Goal: Task Accomplishment & Management: Manage account settings

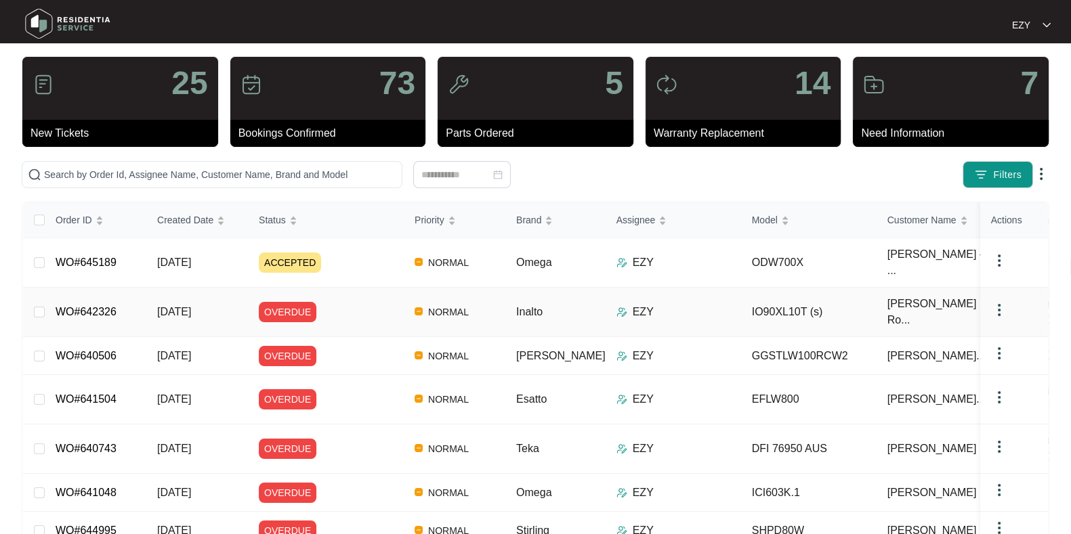
scroll to position [20, 0]
click at [319, 167] on input "text" at bounding box center [220, 174] width 352 height 15
paste input "635009"
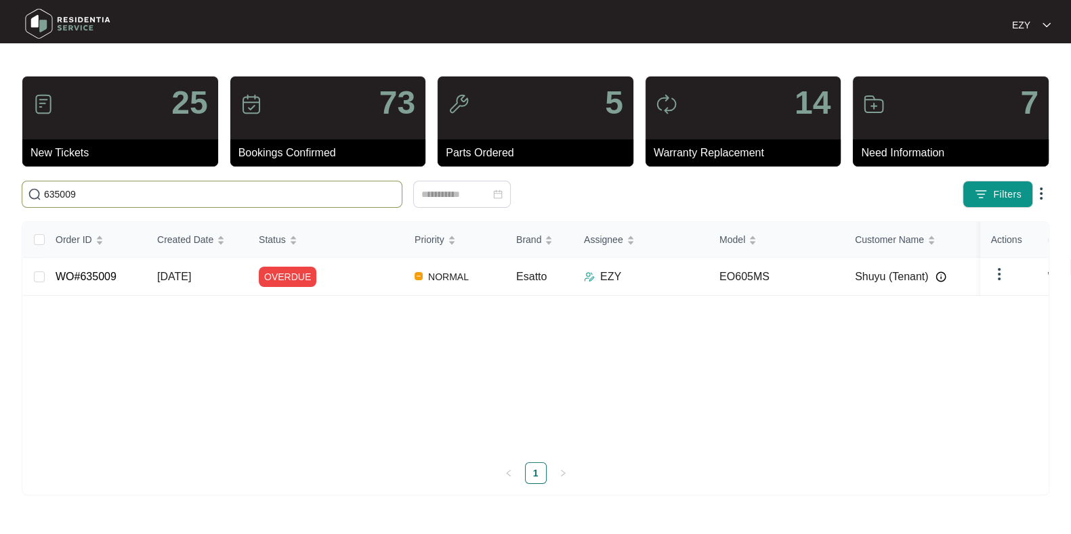
scroll to position [0, 0]
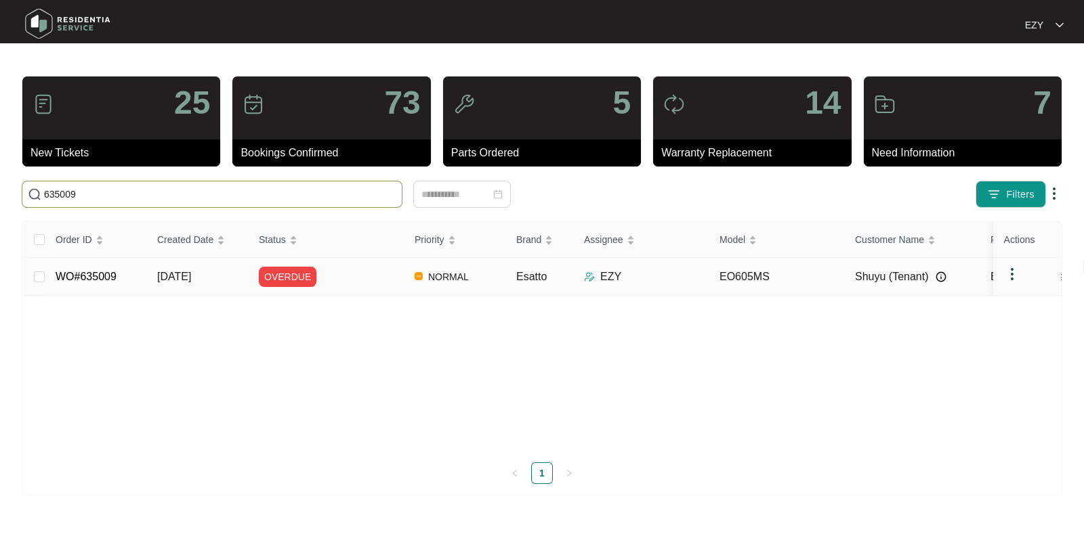
type input "635009"
click at [363, 282] on div "OVERDUE" at bounding box center [331, 277] width 145 height 20
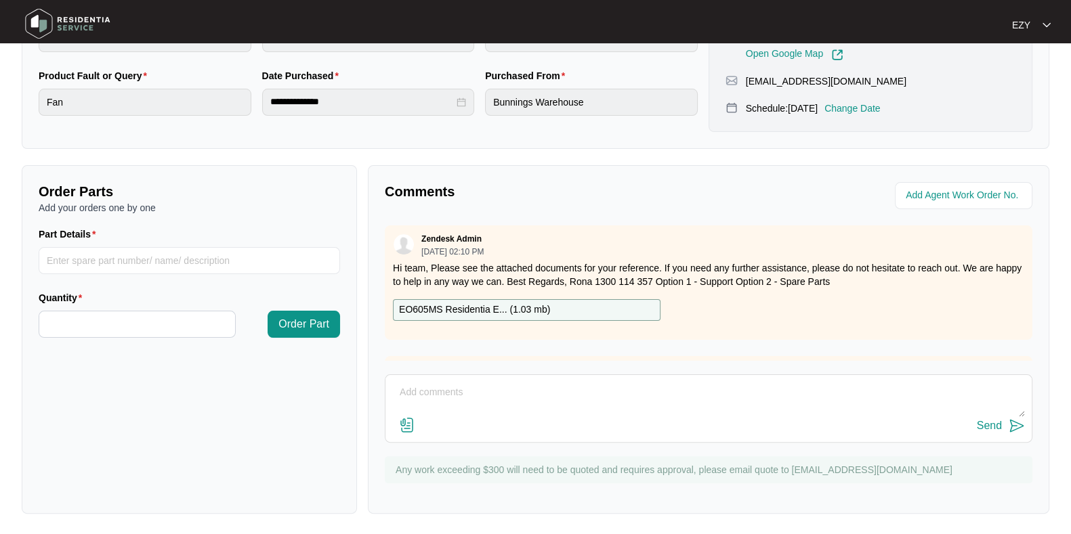
scroll to position [483, 0]
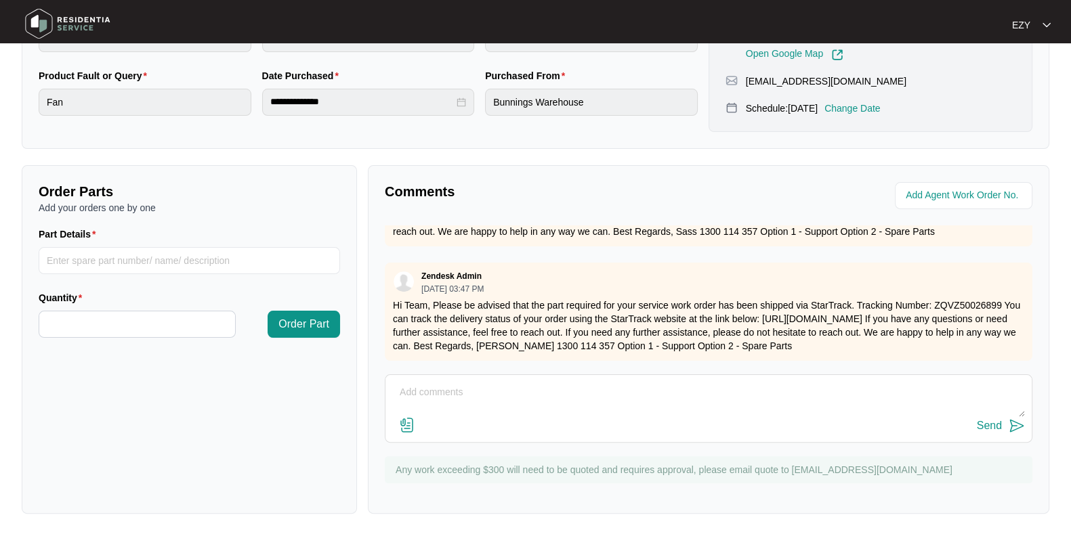
click at [511, 400] on textarea at bounding box center [708, 399] width 633 height 35
paste textarea "Attended to replace motor motor is broken the clip is broken off please send an…"
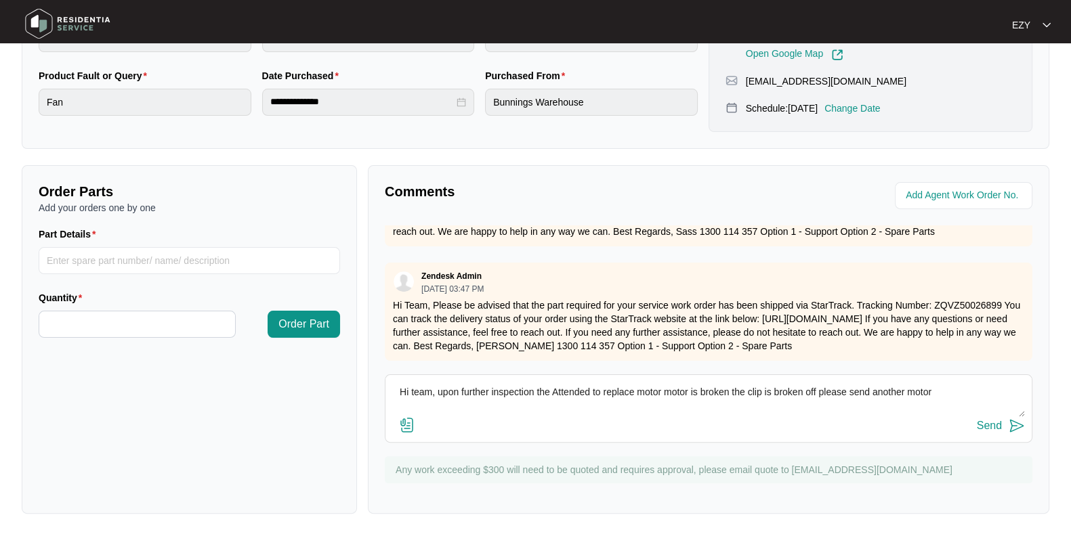
click at [554, 393] on textarea "Hi team, upon further inspection the Attended to replace motor motor is broken …" at bounding box center [708, 399] width 633 height 35
click at [570, 387] on textarea "Hi team, upon further inspection the technican attended to replace motor motor …" at bounding box center [708, 399] width 633 height 35
click at [698, 391] on textarea "Hi team, upon further inspection the technician attended to replace motor motor…" at bounding box center [708, 399] width 633 height 35
click at [999, 396] on textarea "Hi team, upon further inspection the technician attended to replace motor, moto…" at bounding box center [708, 399] width 633 height 35
type textarea "Hi team, upon further inspection the technician attended to replace motor, moto…"
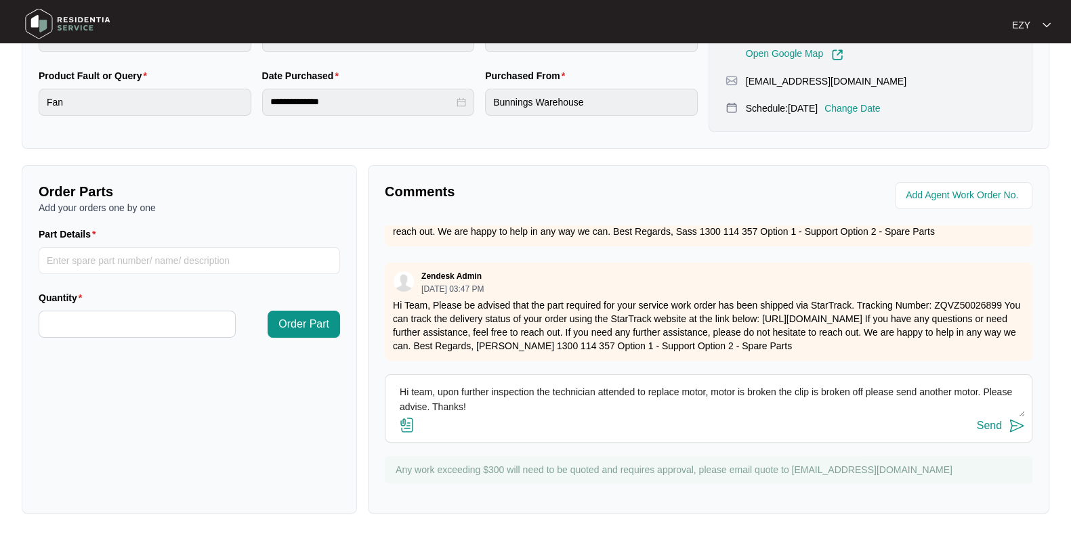
click at [992, 426] on div "Send" at bounding box center [989, 426] width 25 height 12
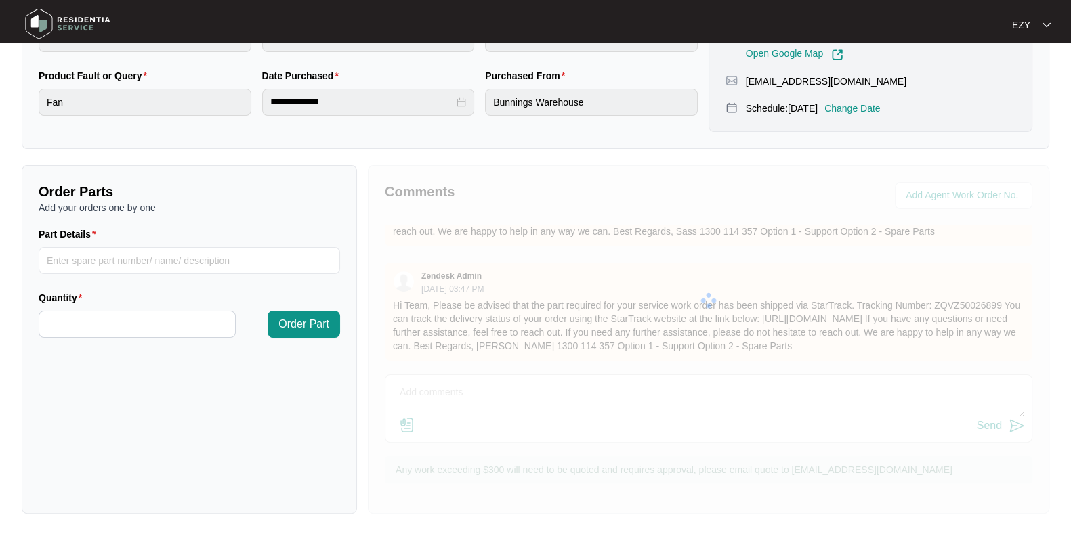
scroll to position [0, 0]
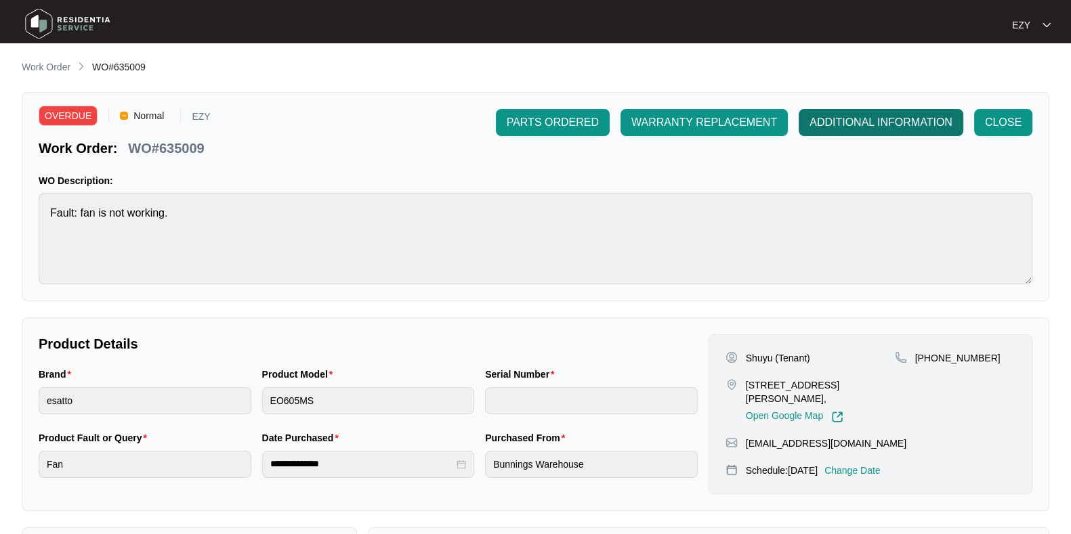
click at [870, 116] on span "ADDITIONAL INFORMATION" at bounding box center [881, 122] width 143 height 16
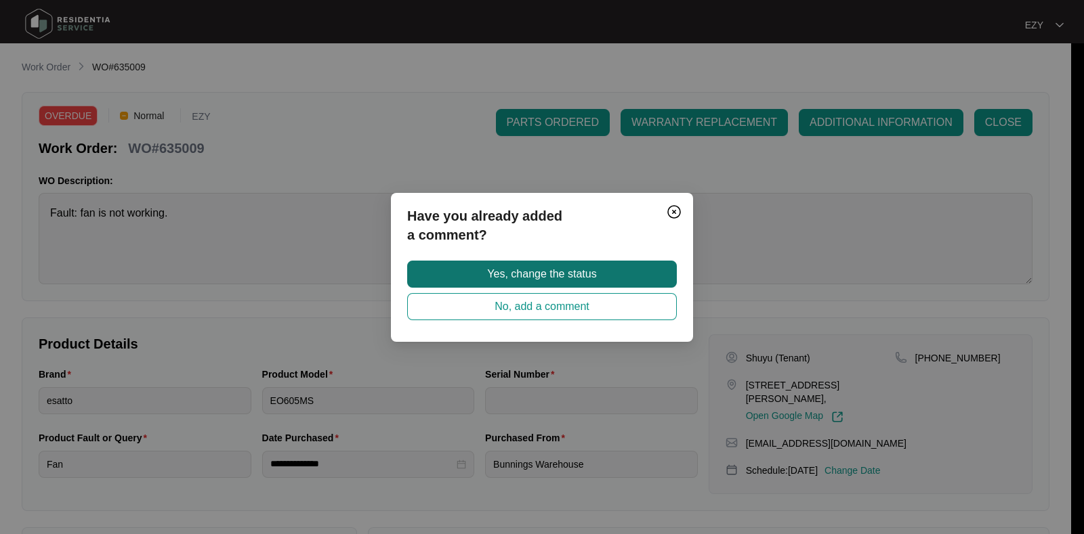
click at [613, 272] on button "Yes, change the status" at bounding box center [542, 274] width 270 height 27
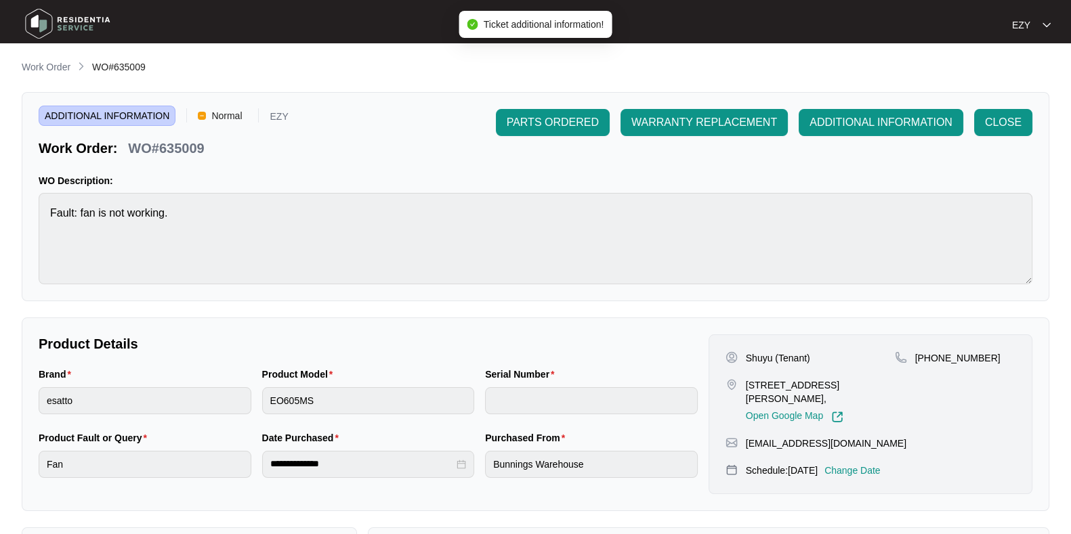
click at [37, 56] on main "**********" at bounding box center [535, 449] width 1071 height 898
click at [48, 66] on p "Work Order" at bounding box center [46, 67] width 49 height 14
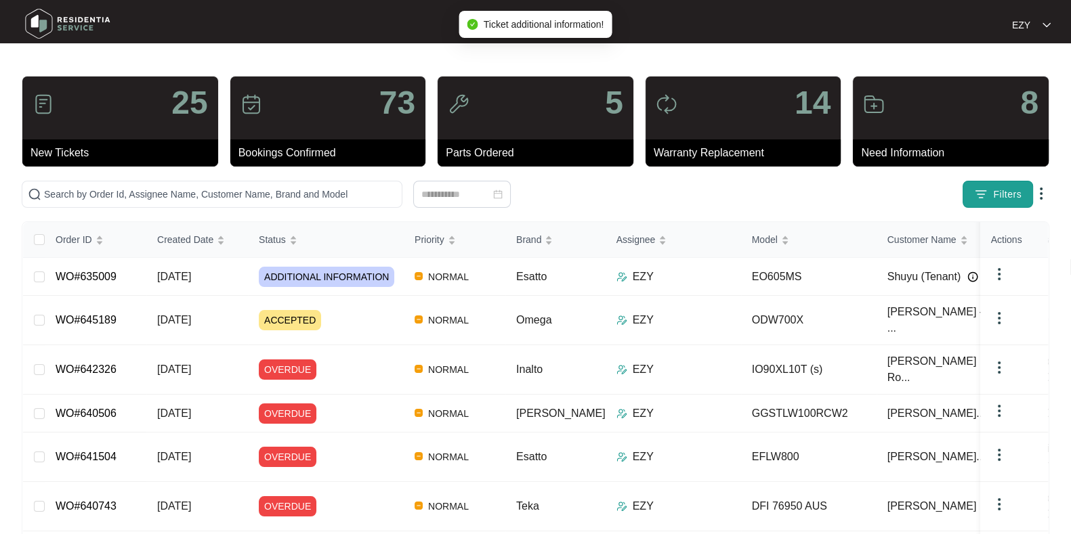
click at [978, 201] on img "button" at bounding box center [981, 195] width 14 height 14
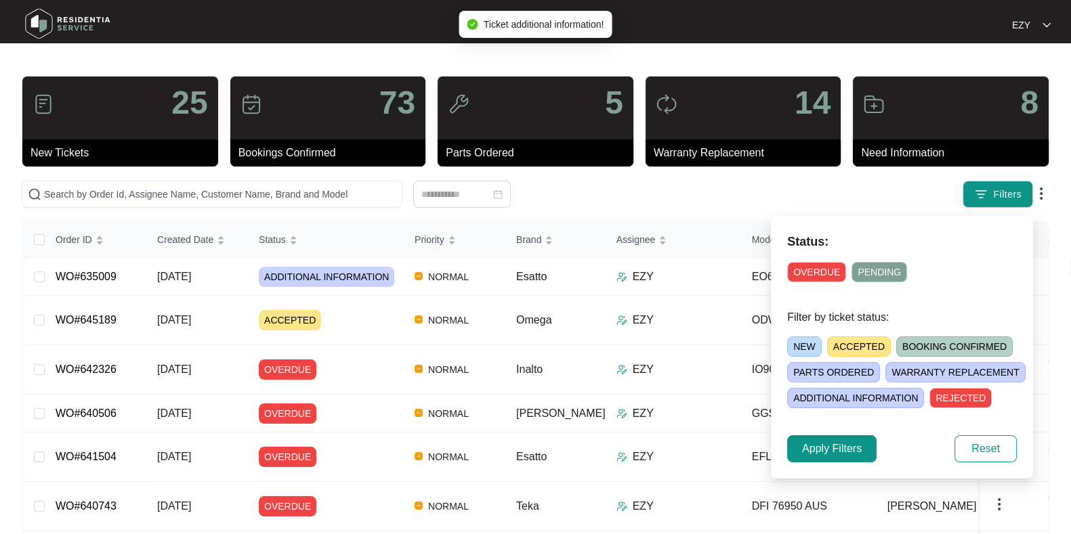
click at [819, 275] on span "OVERDUE" at bounding box center [816, 272] width 59 height 20
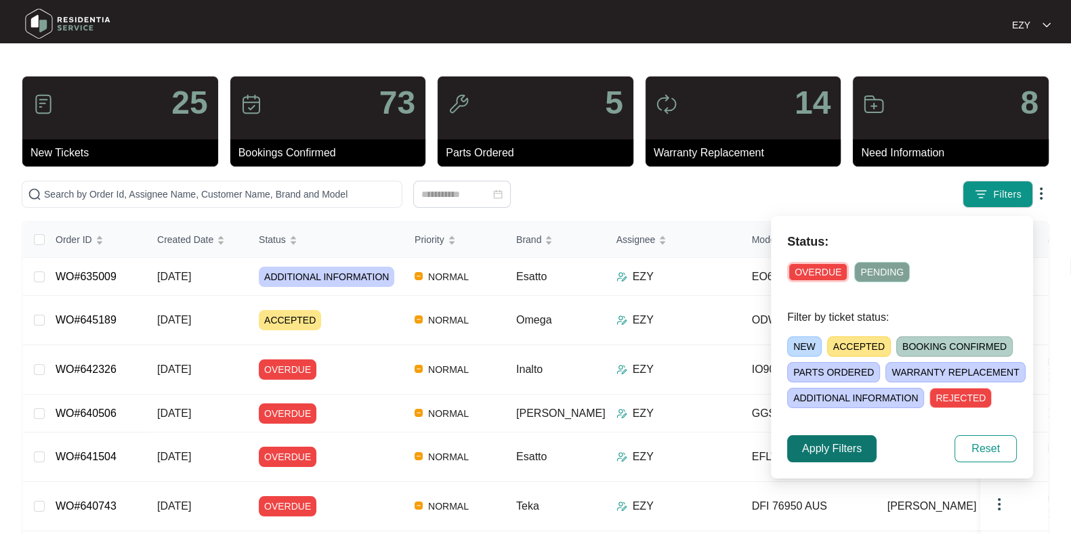
click at [840, 452] on span "Apply Filters" at bounding box center [832, 449] width 60 height 16
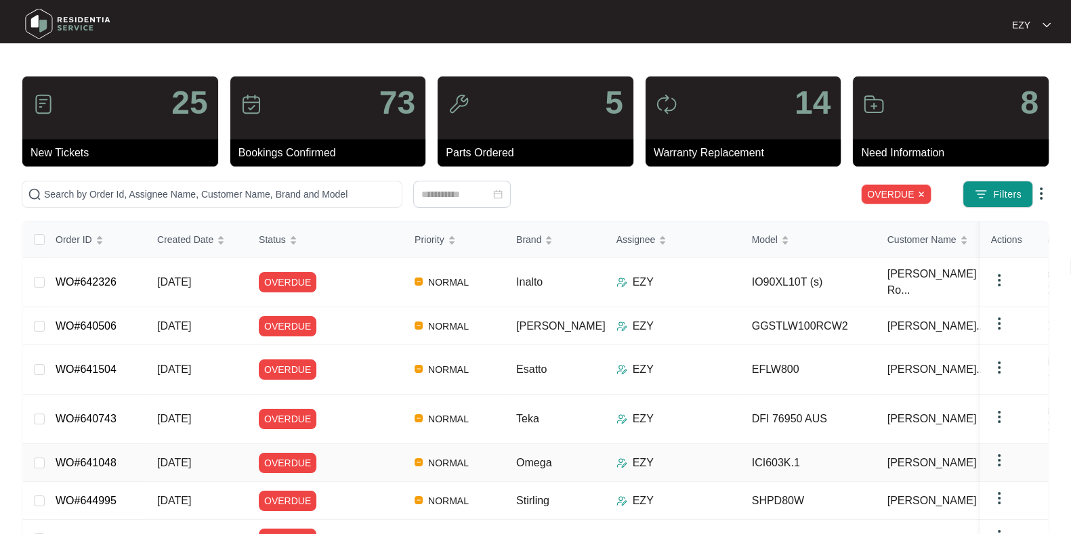
scroll to position [74, 0]
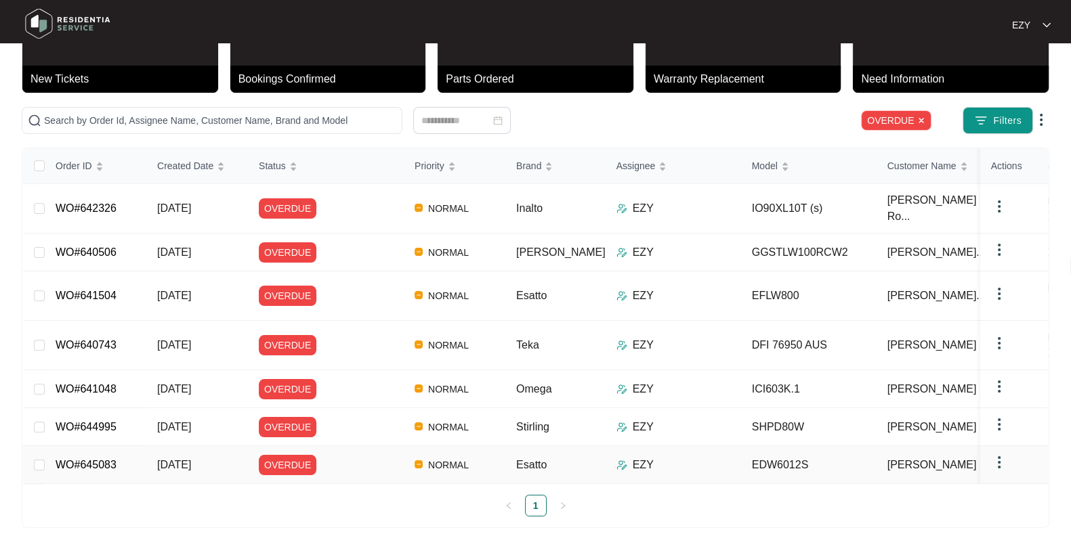
click at [349, 455] on div "OVERDUE" at bounding box center [331, 465] width 145 height 20
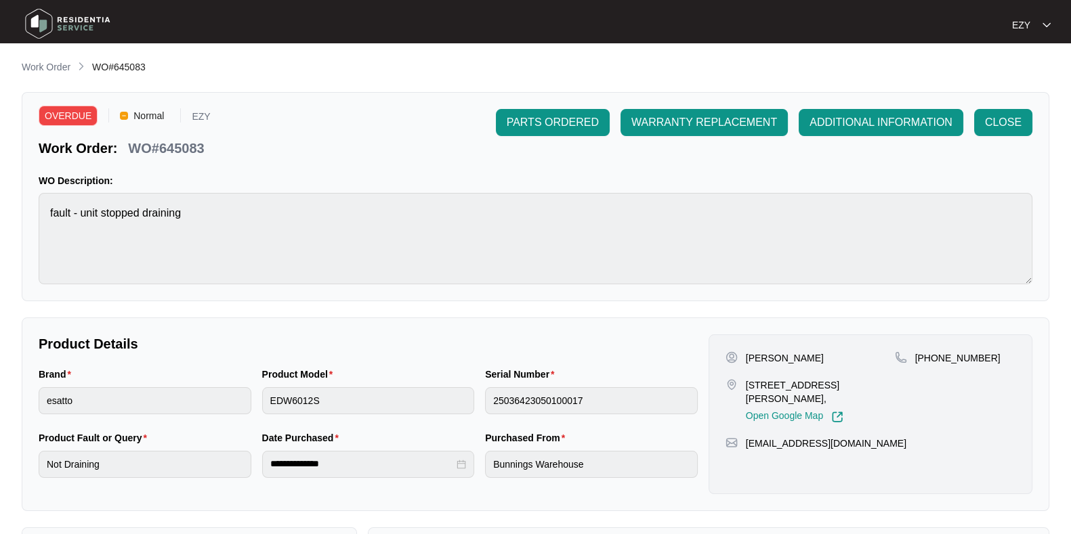
click at [191, 147] on p "WO#645083" at bounding box center [166, 148] width 76 height 19
copy p "645083"
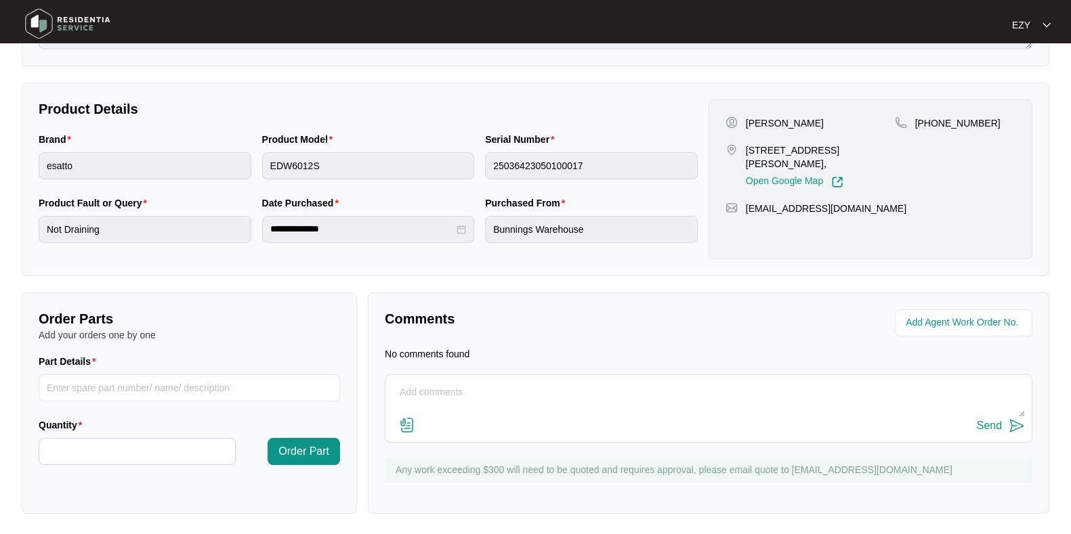
click at [630, 399] on textarea at bounding box center [708, 399] width 633 height 35
click at [685, 398] on textarea "Hi team, booked for the 30/9 - can we please have documents attacthed? Thanks!" at bounding box center [708, 399] width 633 height 35
type textarea "Hi team, booked for the 30/9 - can we please have documents attached? Thanks!"
click at [992, 423] on div "Send" at bounding box center [989, 426] width 25 height 12
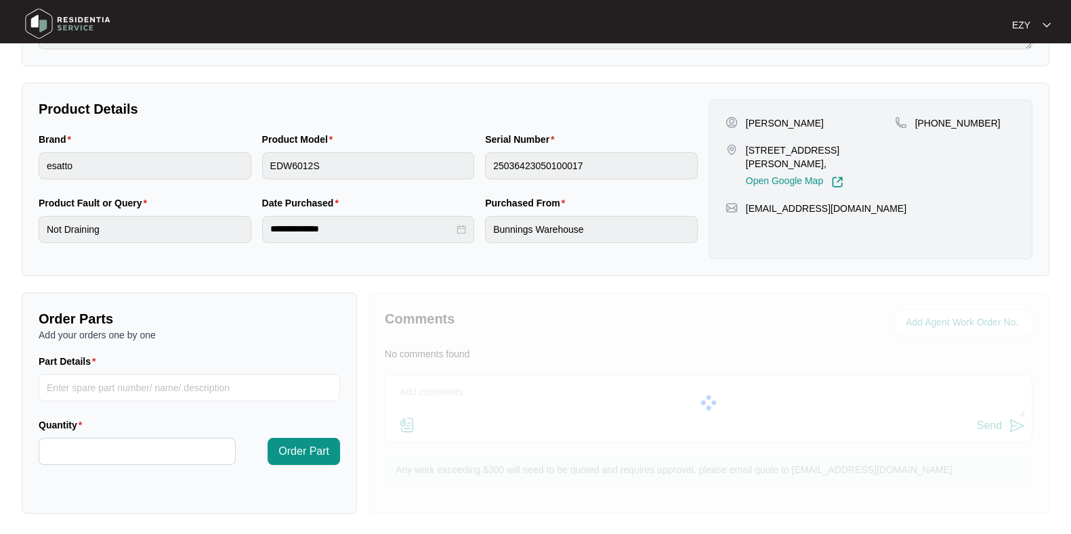
scroll to position [0, 0]
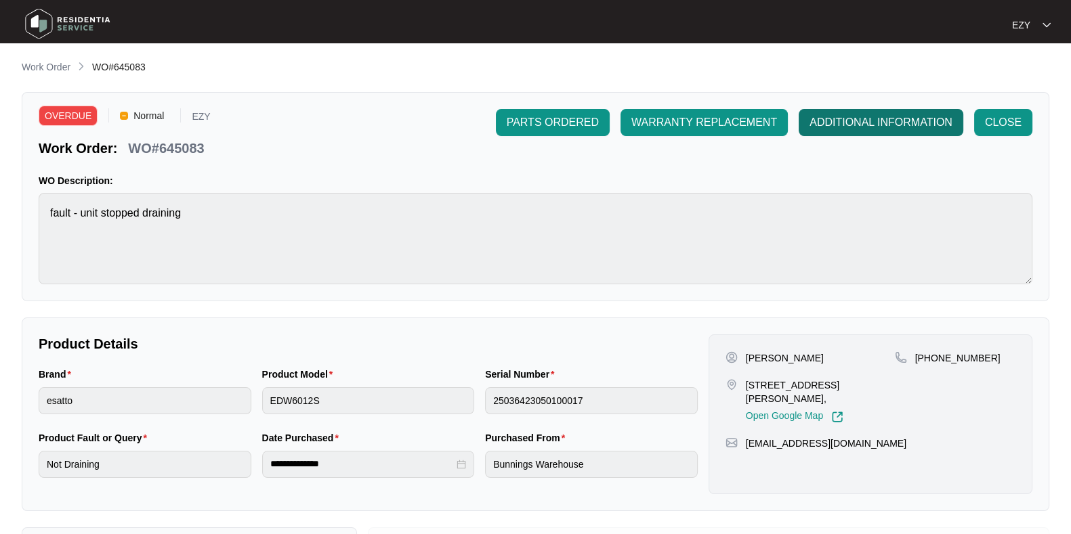
click at [902, 127] on span "ADDITIONAL INFORMATION" at bounding box center [881, 122] width 143 height 16
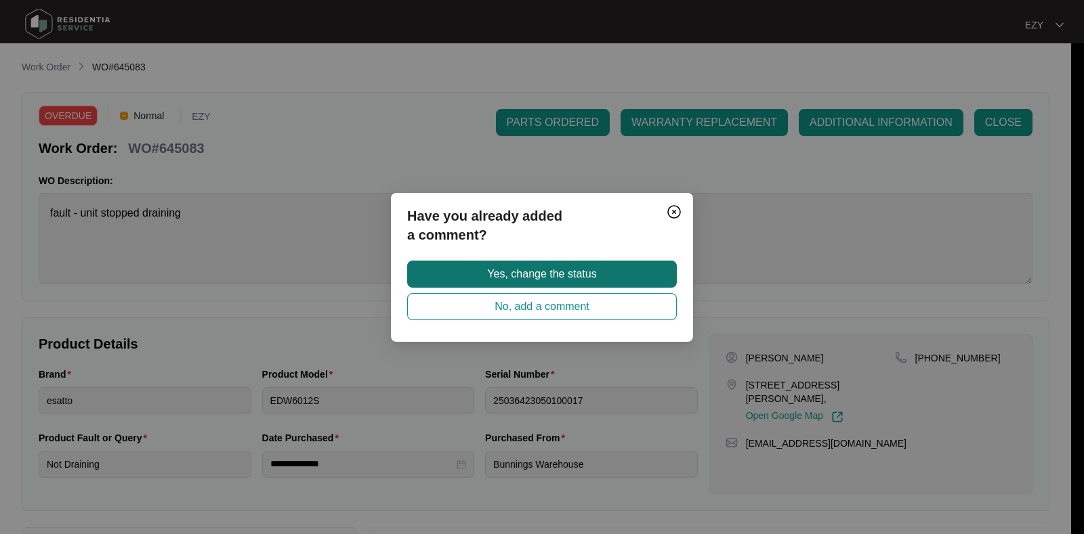
click at [621, 267] on button "Yes, change the status" at bounding box center [542, 274] width 270 height 27
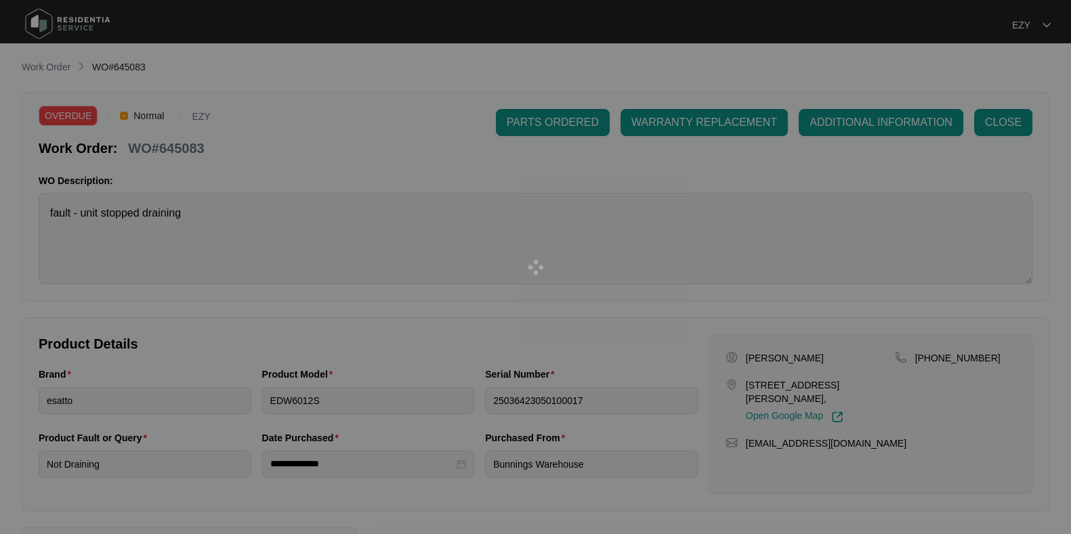
click at [30, 73] on div at bounding box center [535, 267] width 1071 height 534
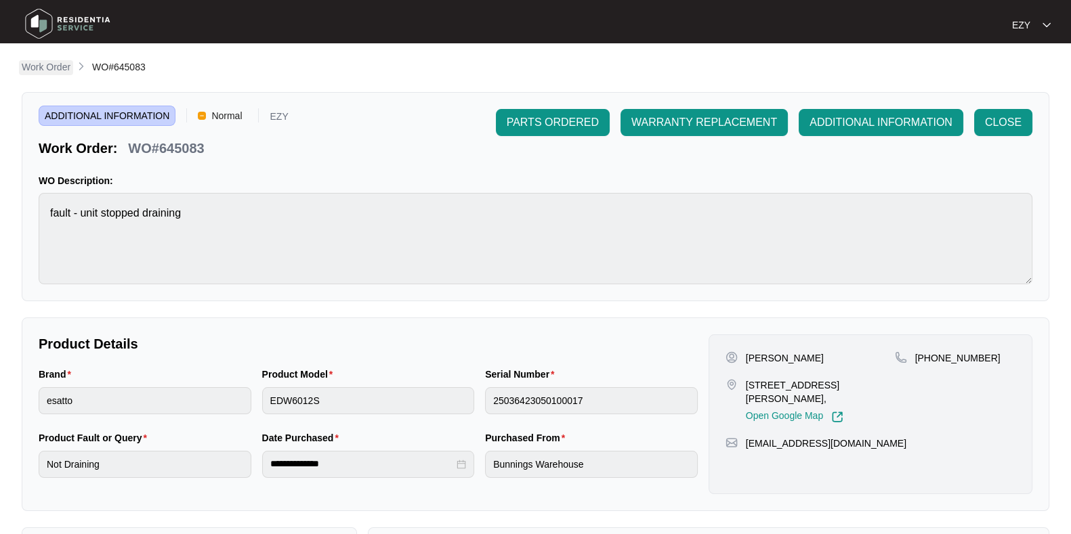
click at [45, 73] on p "Work Order" at bounding box center [46, 67] width 49 height 14
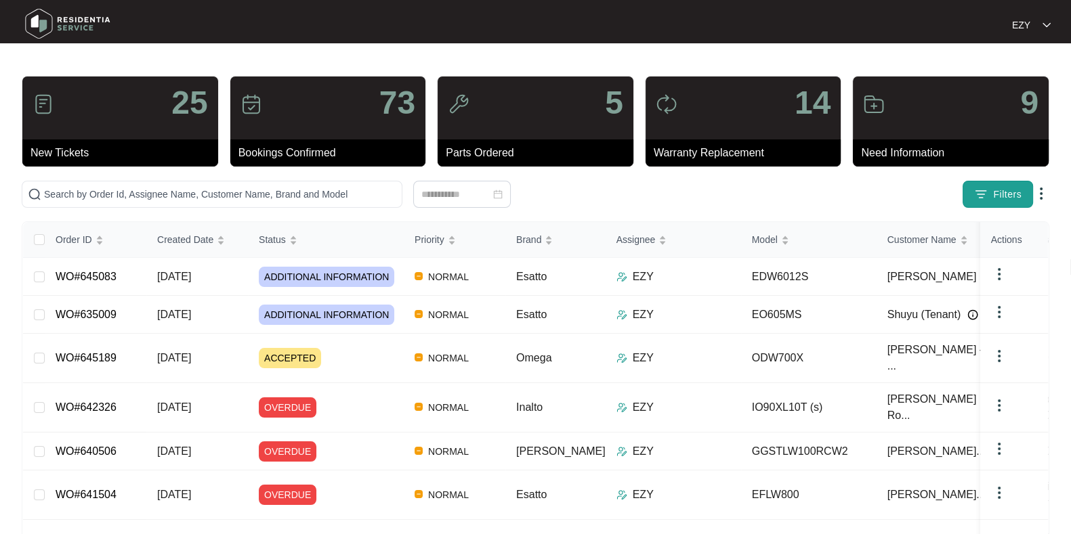
click at [1013, 199] on span "Filters" at bounding box center [1007, 195] width 28 height 14
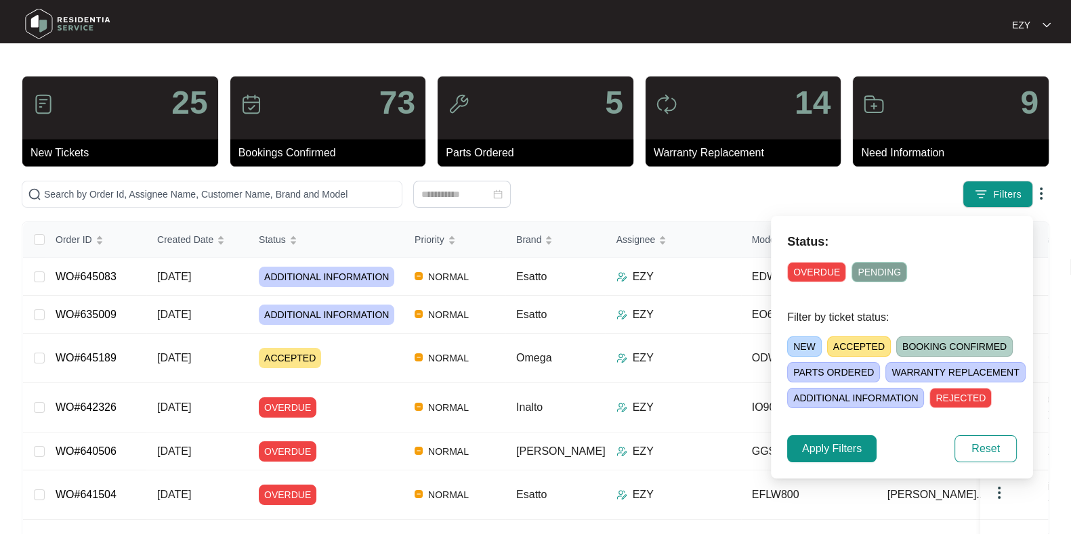
click at [807, 267] on span "OVERDUE" at bounding box center [816, 272] width 59 height 20
click at [839, 439] on button "Apply Filters" at bounding box center [831, 449] width 89 height 27
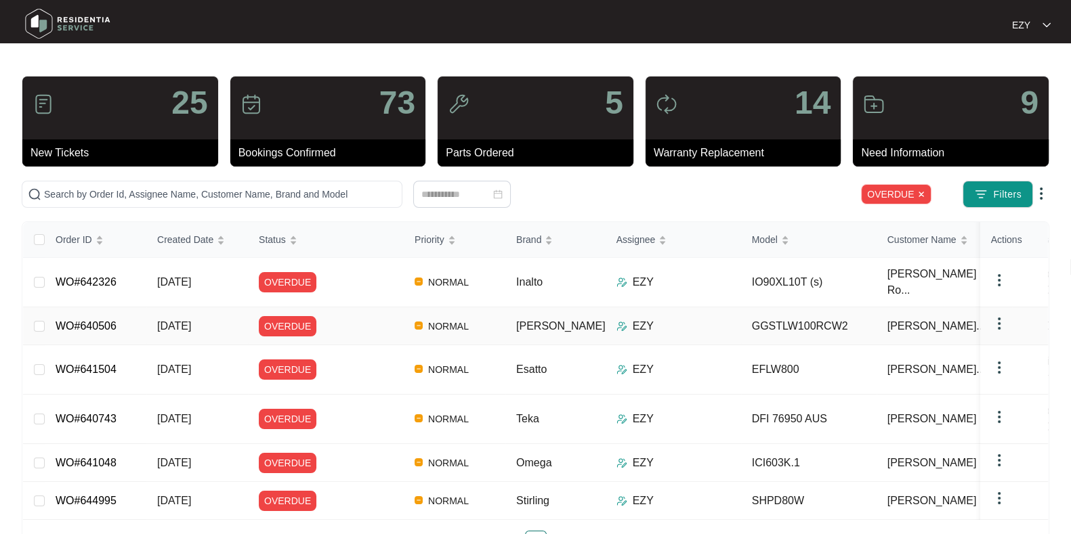
scroll to position [37, 0]
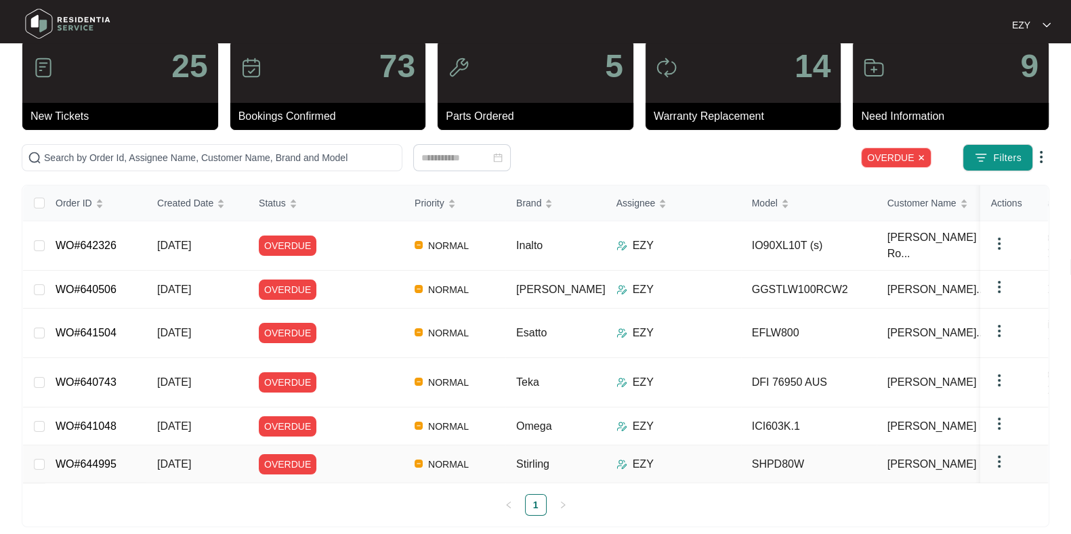
click at [333, 455] on div "OVERDUE" at bounding box center [331, 465] width 145 height 20
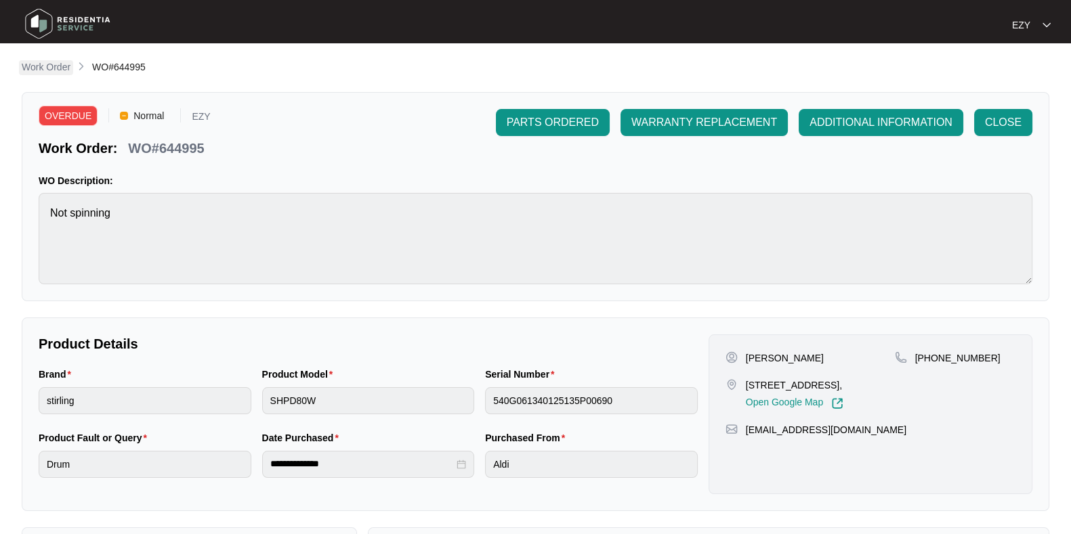
click at [41, 63] on p "Work Order" at bounding box center [46, 67] width 49 height 14
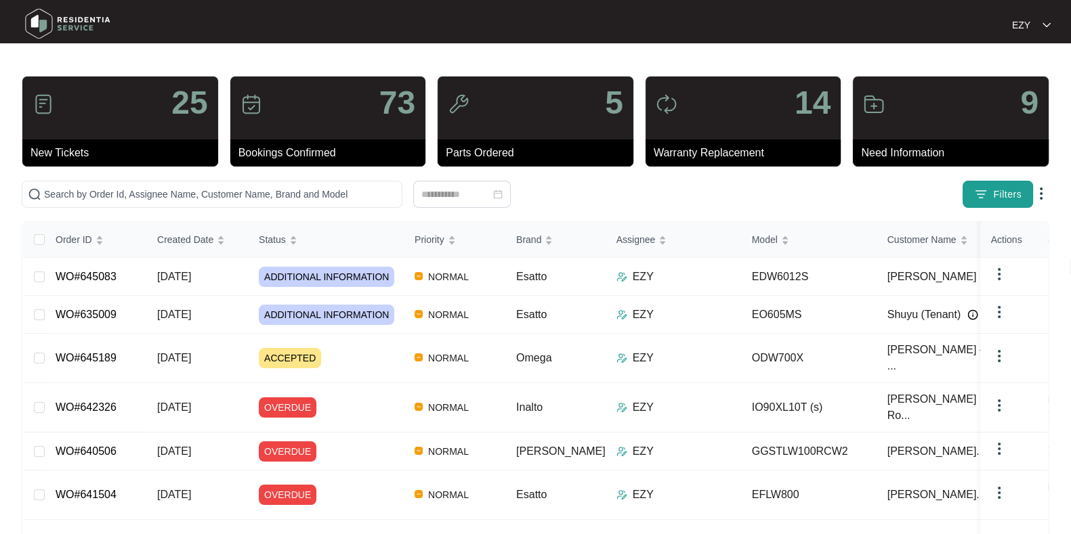
click at [992, 203] on button "Filters" at bounding box center [998, 194] width 70 height 27
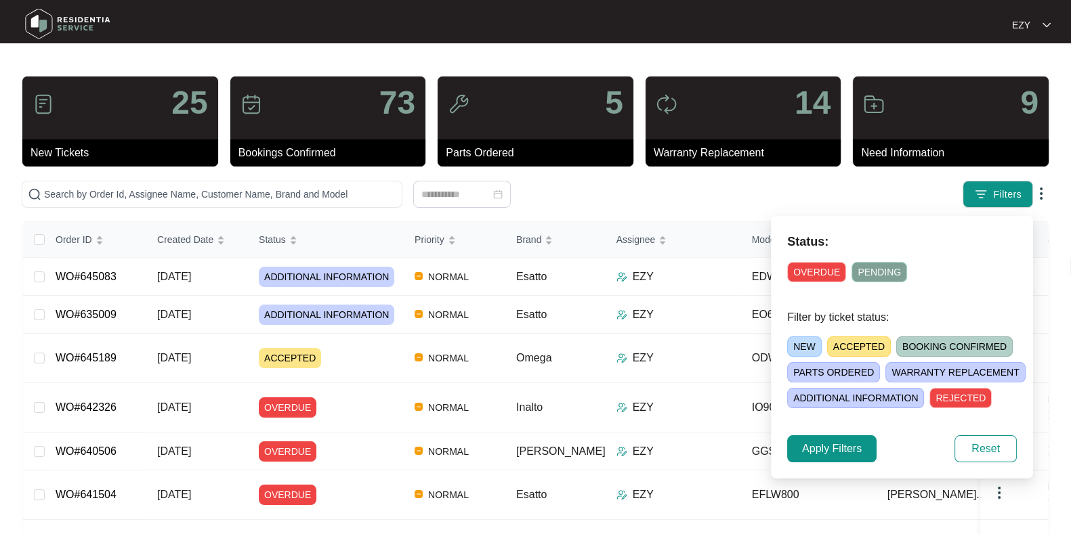
click at [812, 270] on span "OVERDUE" at bounding box center [816, 272] width 59 height 20
click at [813, 453] on span "Apply Filters" at bounding box center [832, 449] width 60 height 16
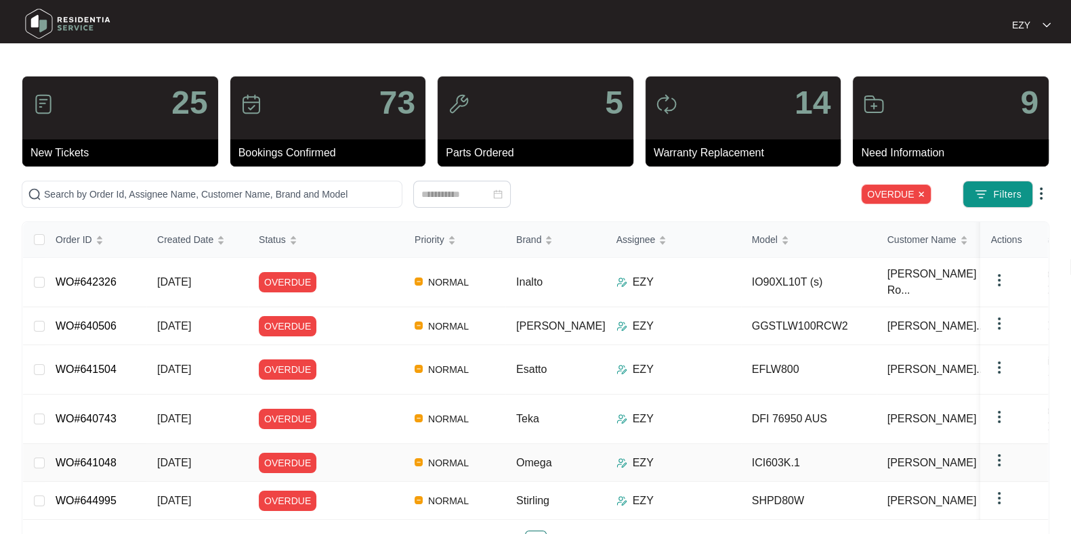
click at [364, 453] on div "OVERDUE" at bounding box center [331, 463] width 145 height 20
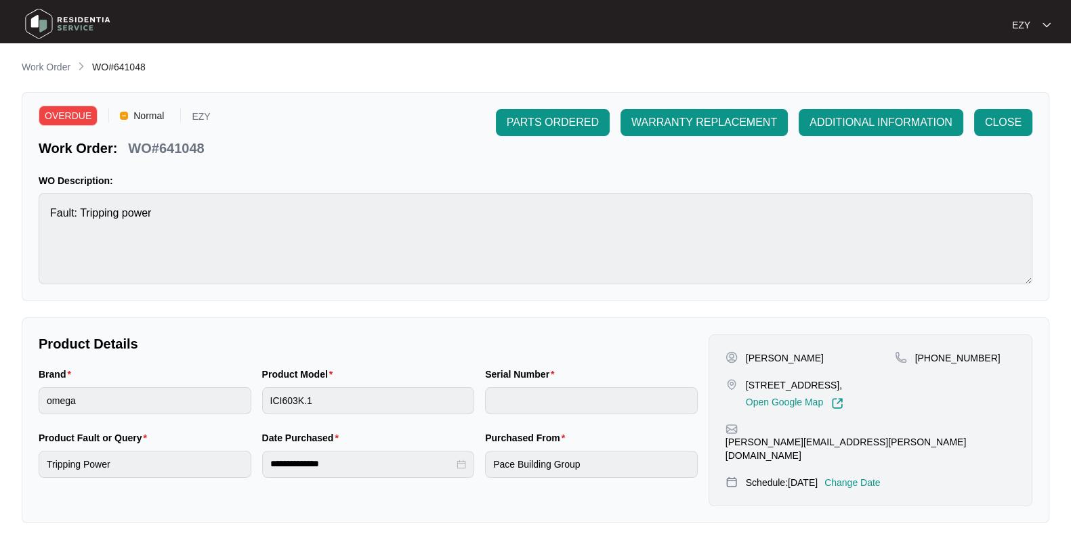
click at [186, 146] on p "WO#641048" at bounding box center [166, 148] width 76 height 19
copy p "641048"
click at [37, 65] on p "Work Order" at bounding box center [46, 67] width 49 height 14
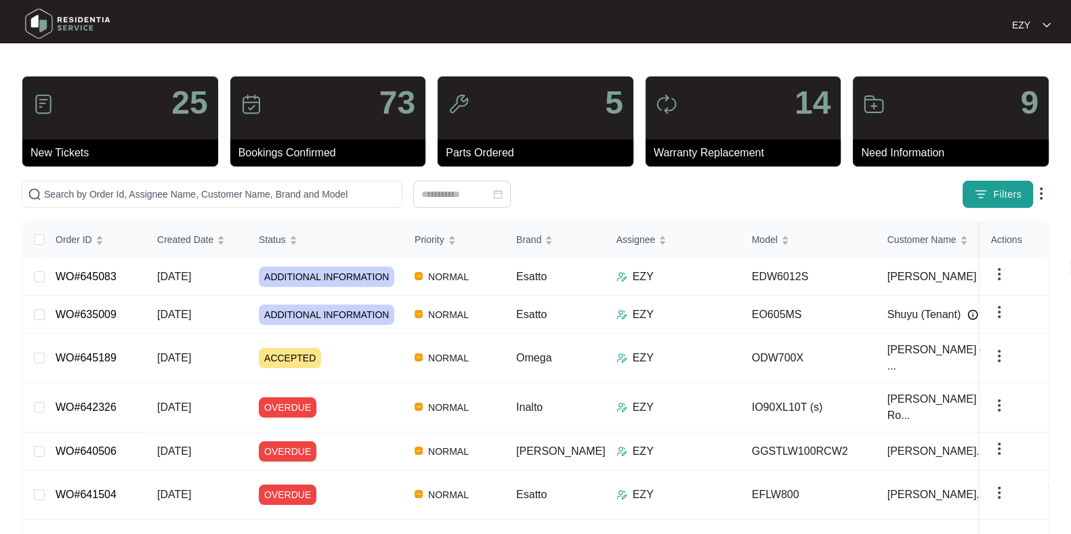
click at [998, 192] on span "Filters" at bounding box center [1007, 195] width 28 height 14
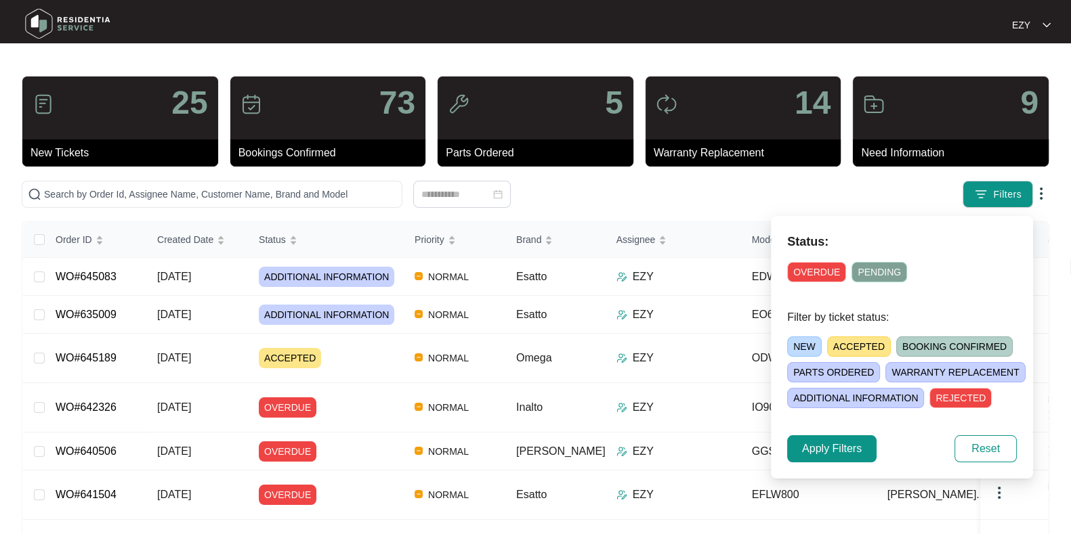
click at [813, 269] on span "OVERDUE" at bounding box center [816, 272] width 59 height 20
click at [834, 444] on span "Apply Filters" at bounding box center [832, 449] width 60 height 16
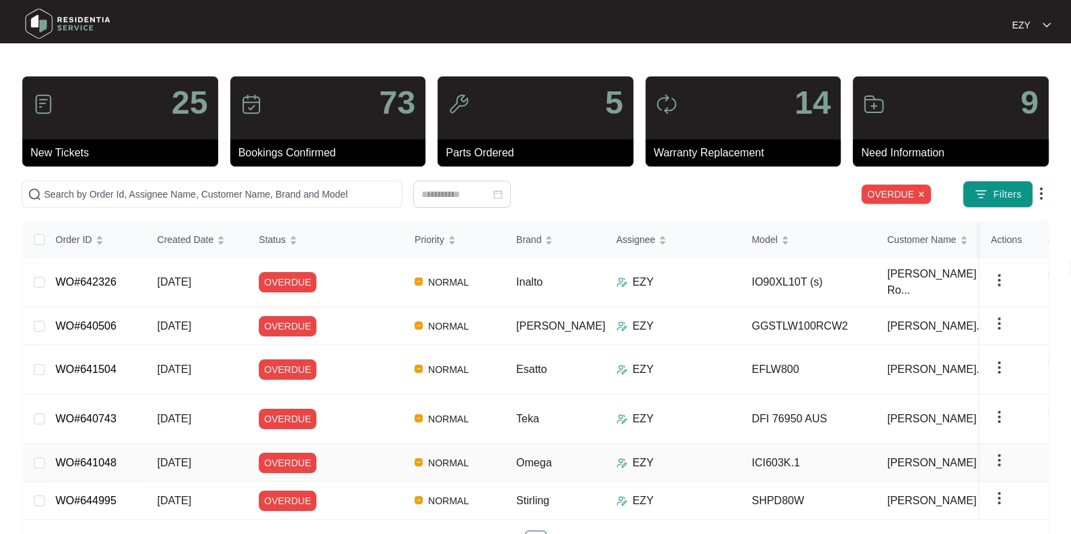
click at [339, 453] on div "OVERDUE" at bounding box center [331, 463] width 145 height 20
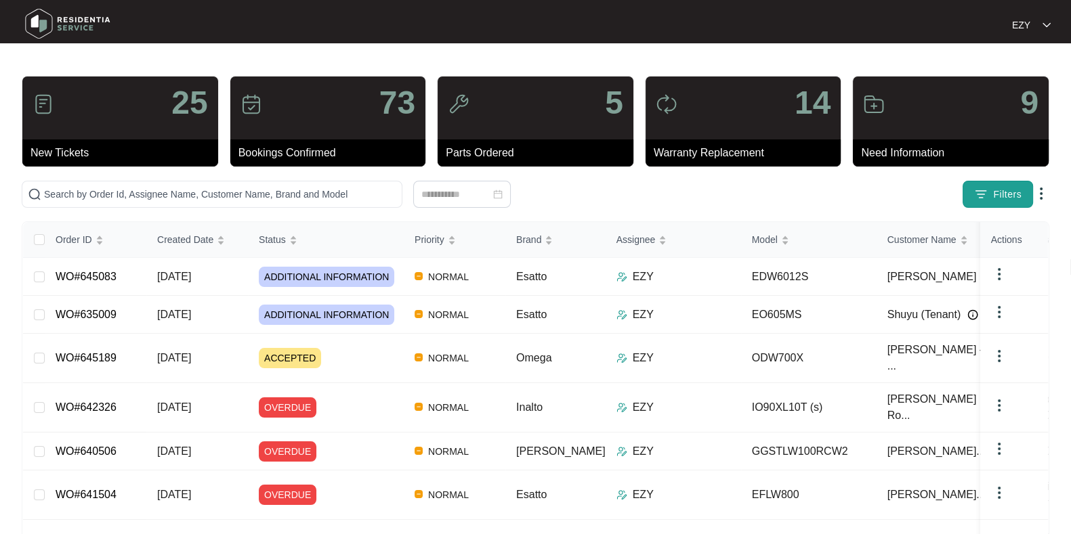
click at [1002, 195] on span "Filters" at bounding box center [1007, 195] width 28 height 14
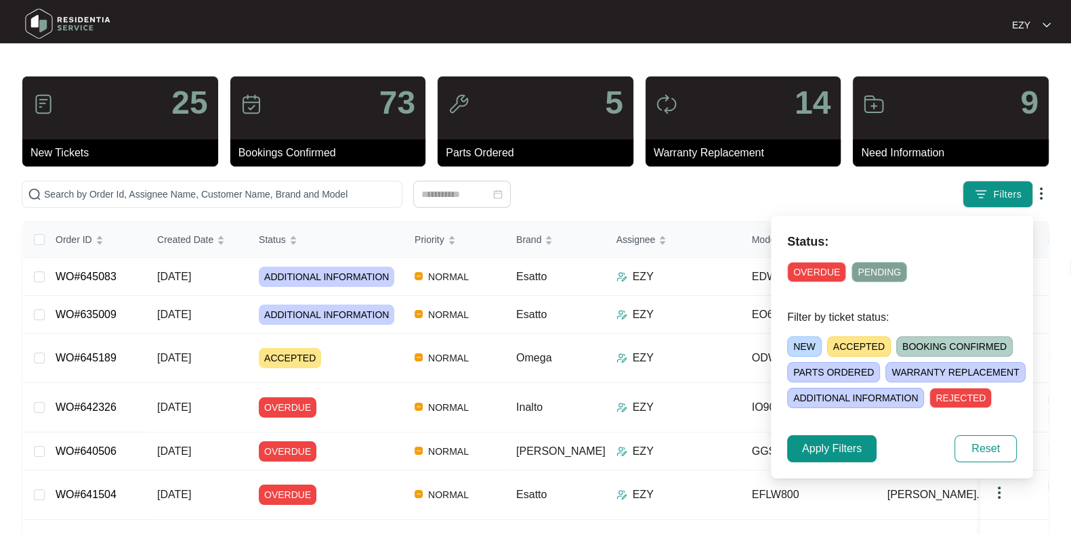
click at [795, 271] on span "OVERDUE" at bounding box center [816, 272] width 59 height 20
click at [835, 450] on span "Apply Filters" at bounding box center [832, 449] width 60 height 16
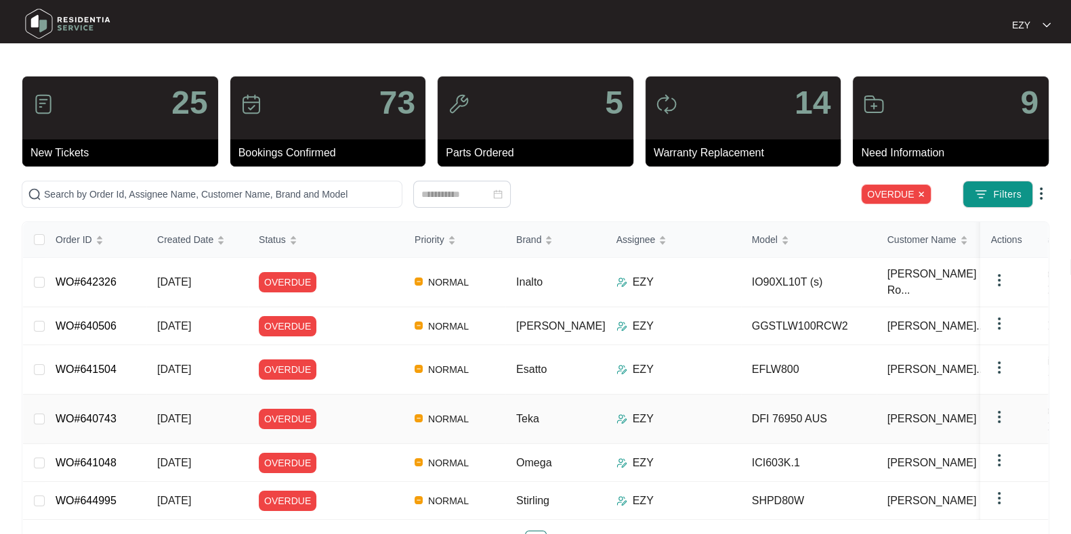
click at [352, 409] on div "OVERDUE" at bounding box center [331, 419] width 145 height 20
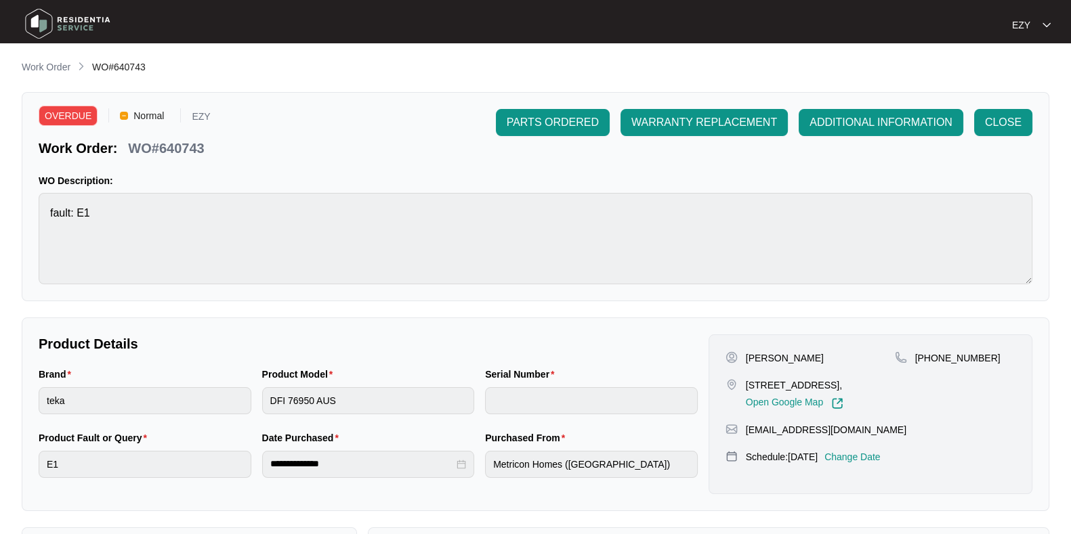
click at [188, 140] on p "WO#640743" at bounding box center [166, 148] width 76 height 19
copy p "640743"
click at [35, 74] on p "Work Order" at bounding box center [46, 67] width 49 height 14
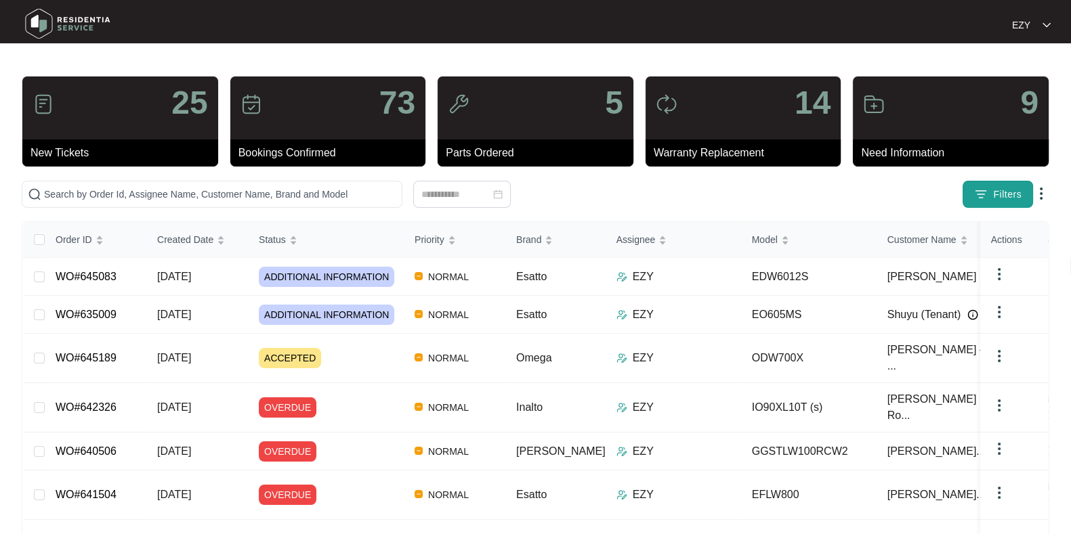
click at [1011, 198] on span "Filters" at bounding box center [1007, 195] width 28 height 14
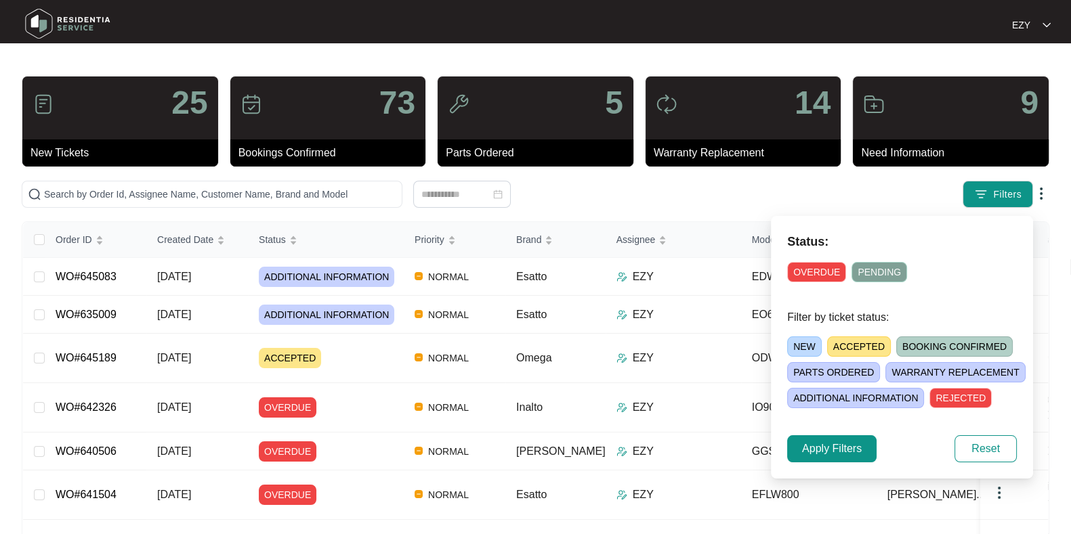
click at [798, 272] on span "OVERDUE" at bounding box center [816, 272] width 59 height 20
click at [822, 452] on span "Apply Filters" at bounding box center [832, 449] width 60 height 16
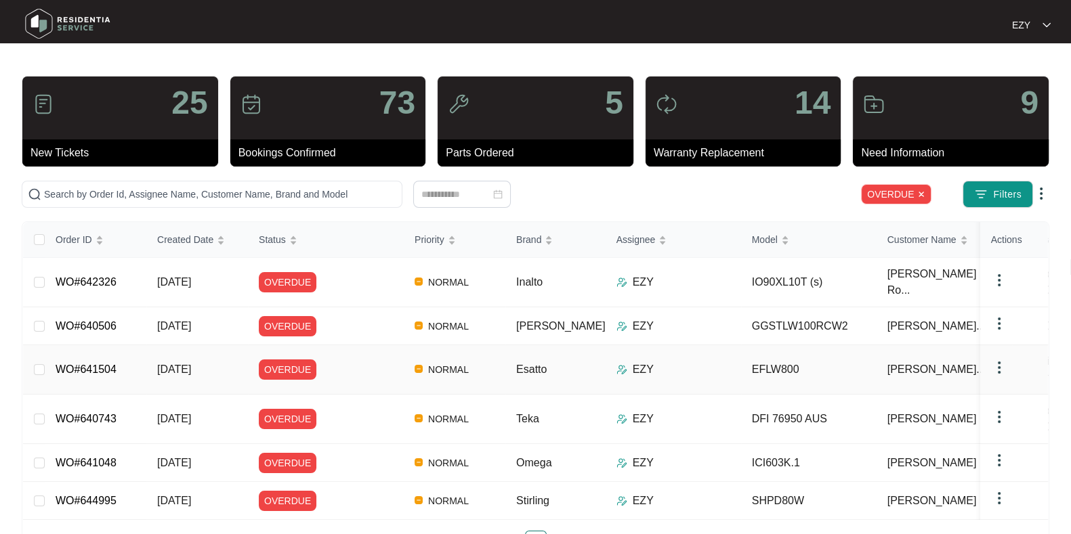
click at [337, 360] on div "OVERDUE" at bounding box center [331, 370] width 145 height 20
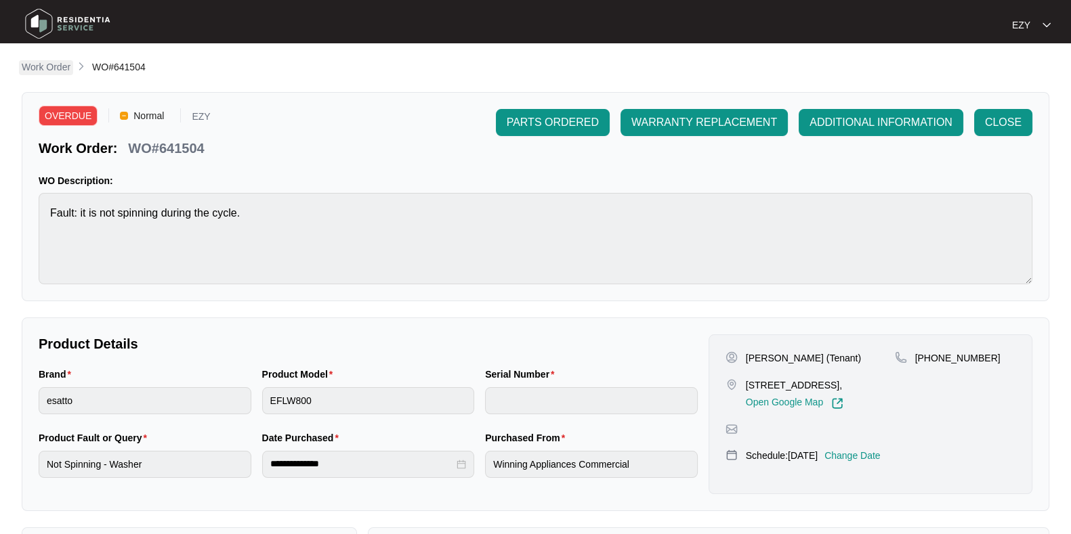
click at [41, 62] on p "Work Order" at bounding box center [46, 67] width 49 height 14
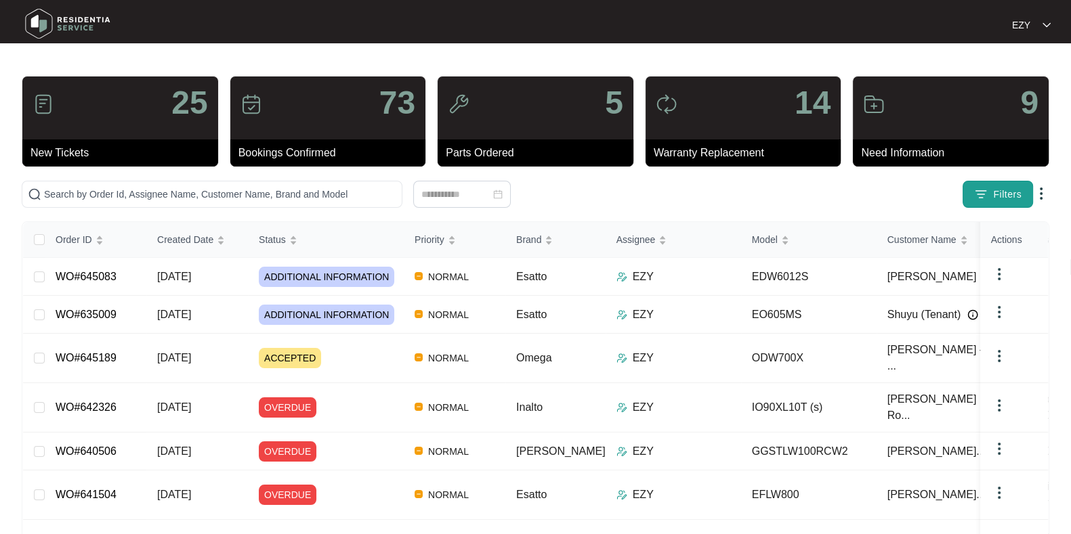
click at [998, 199] on span "Filters" at bounding box center [1007, 195] width 28 height 14
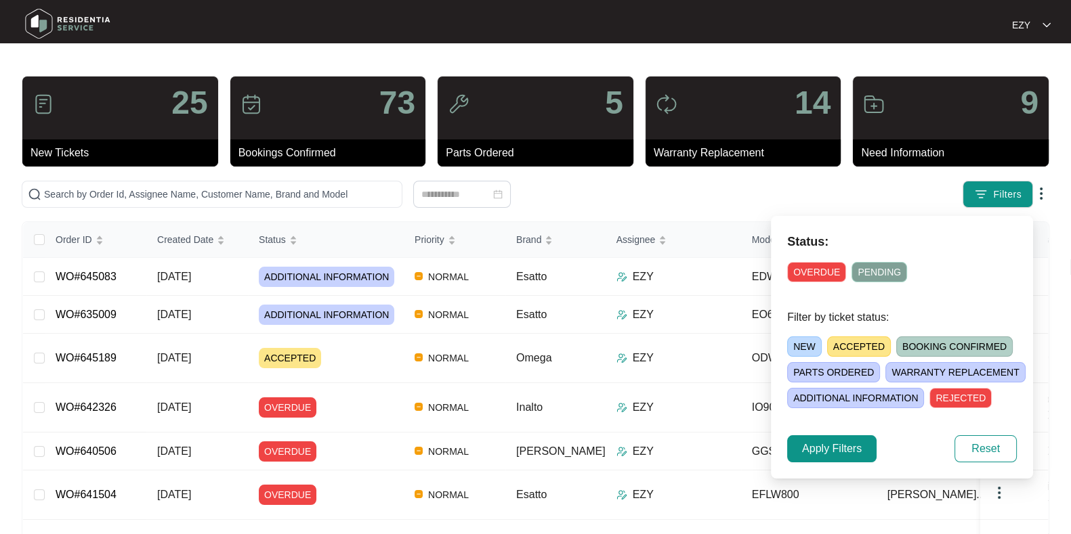
click at [817, 265] on span "OVERDUE" at bounding box center [816, 272] width 59 height 20
click at [845, 455] on span "Apply Filters" at bounding box center [832, 449] width 60 height 16
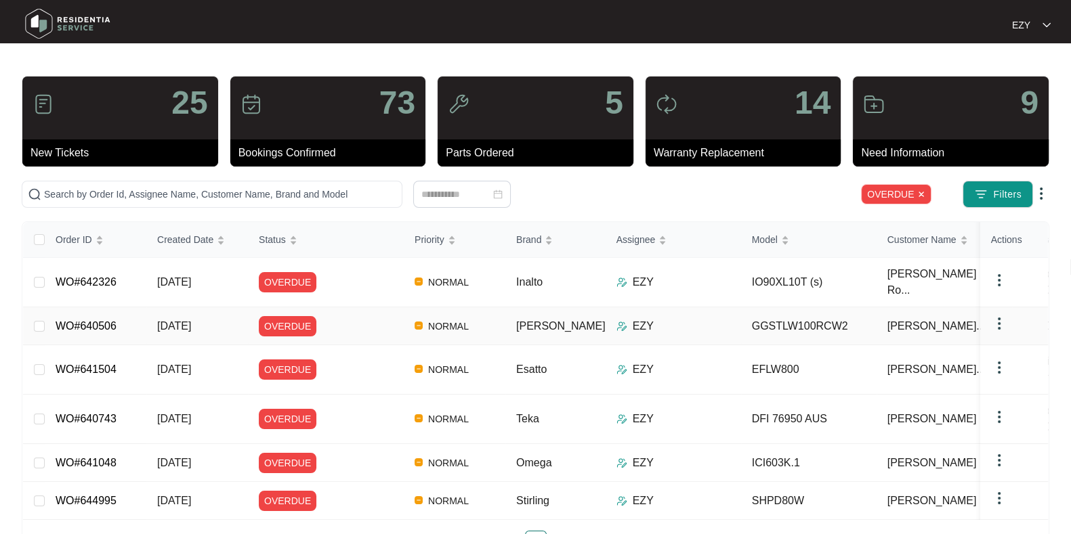
click at [355, 316] on div "OVERDUE" at bounding box center [331, 326] width 145 height 20
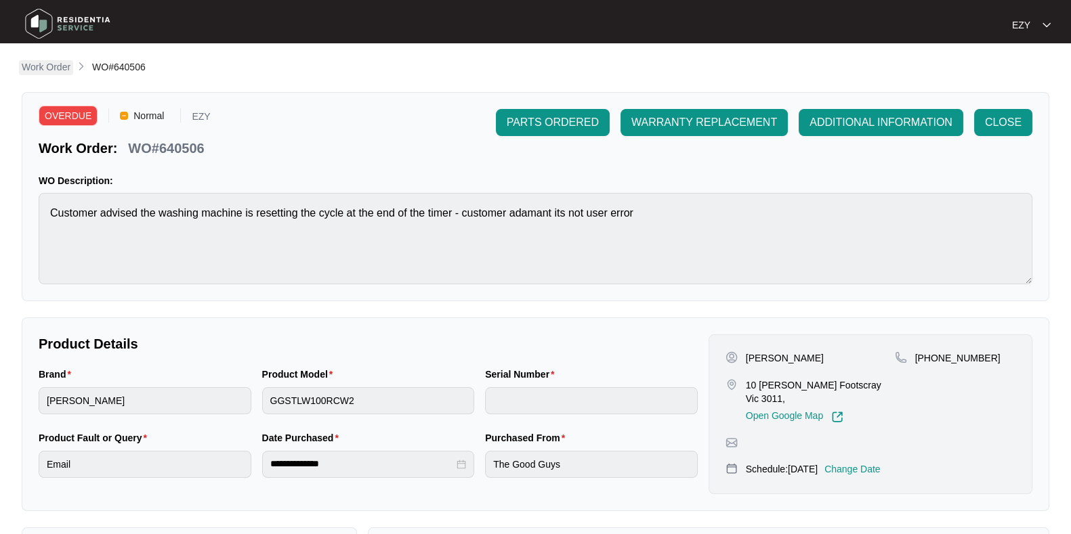
click at [54, 72] on p "Work Order" at bounding box center [46, 67] width 49 height 14
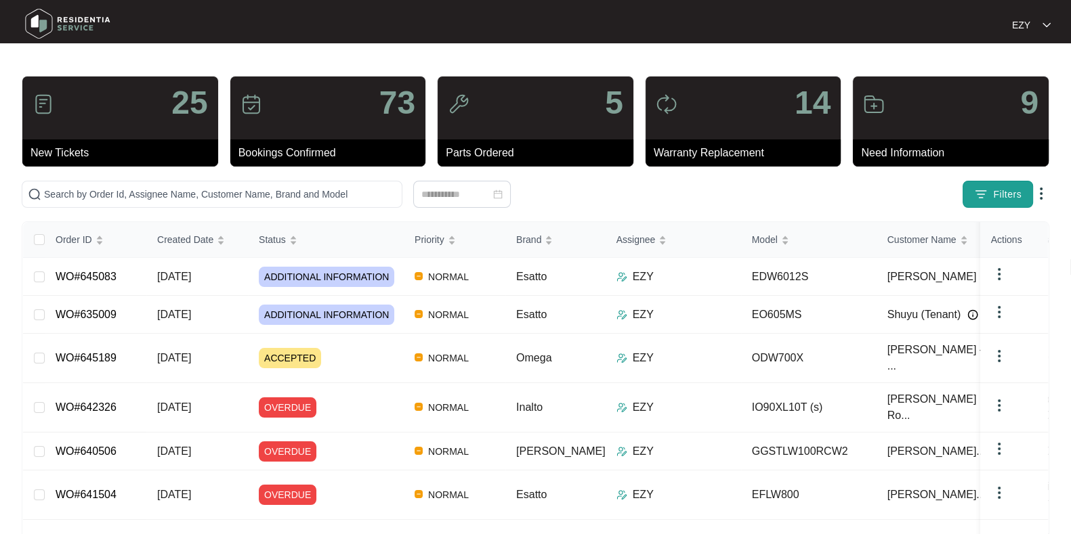
click at [996, 200] on span "Filters" at bounding box center [1007, 195] width 28 height 14
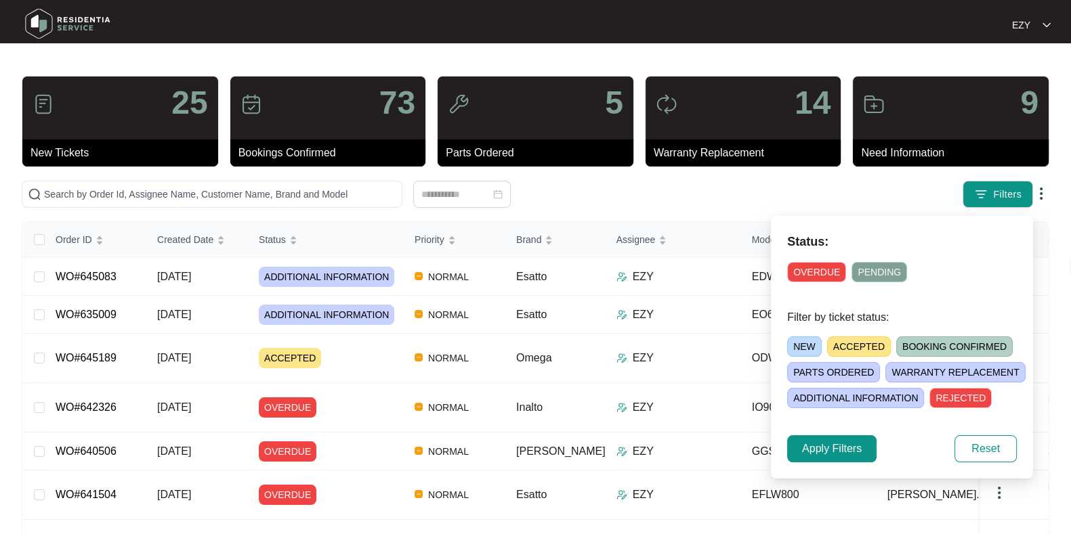
click at [845, 337] on span "ACCEPTED" at bounding box center [859, 347] width 64 height 20
click at [831, 448] on span "Apply Filters" at bounding box center [832, 449] width 60 height 16
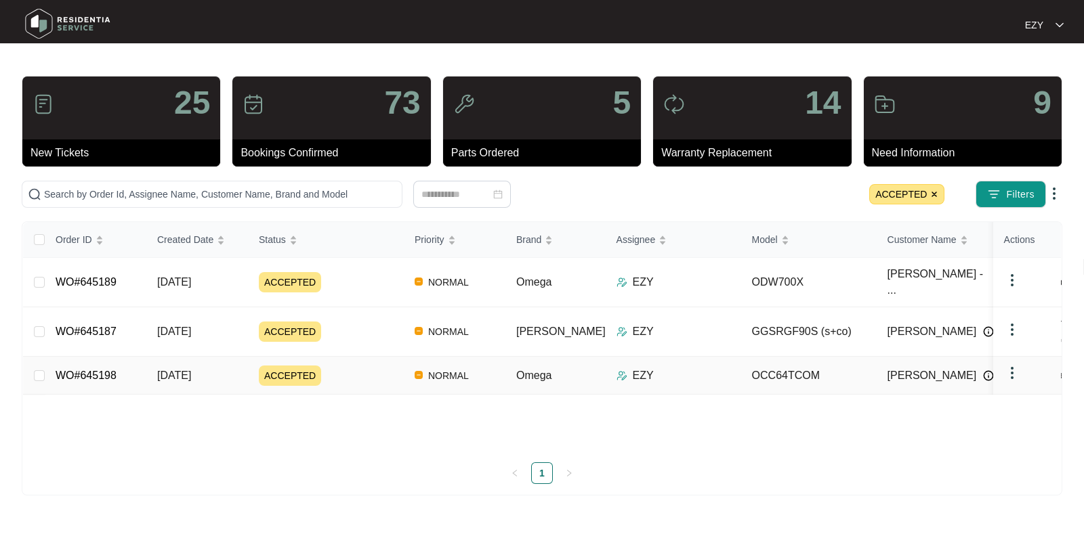
click at [360, 364] on td "ACCEPTED" at bounding box center [326, 376] width 156 height 38
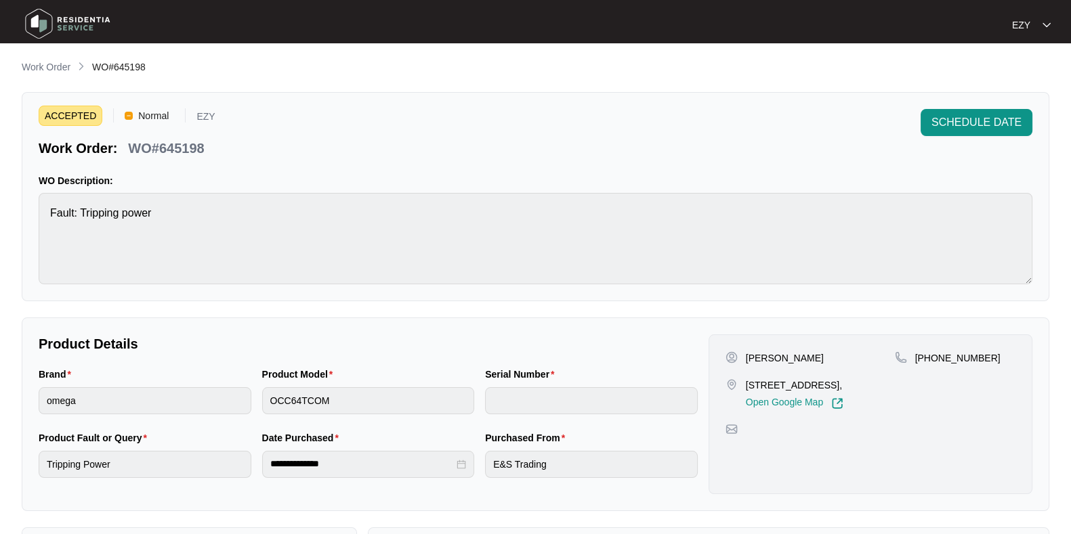
click at [184, 154] on p "WO#645198" at bounding box center [166, 148] width 76 height 19
copy p "645198"
click at [973, 127] on span "SCHEDULE DATE" at bounding box center [976, 122] width 90 height 16
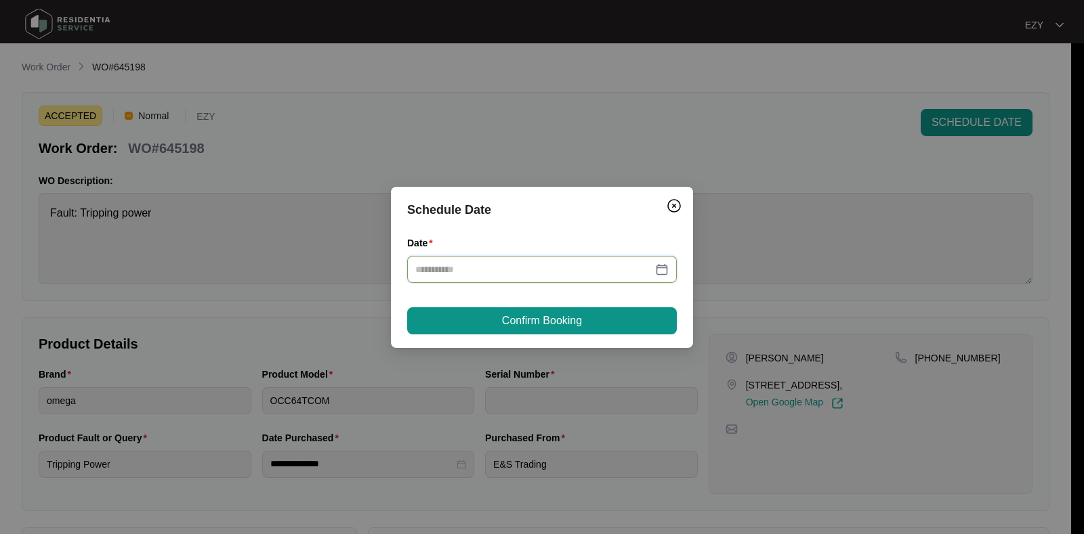
click at [549, 266] on input "Date" at bounding box center [533, 269] width 237 height 15
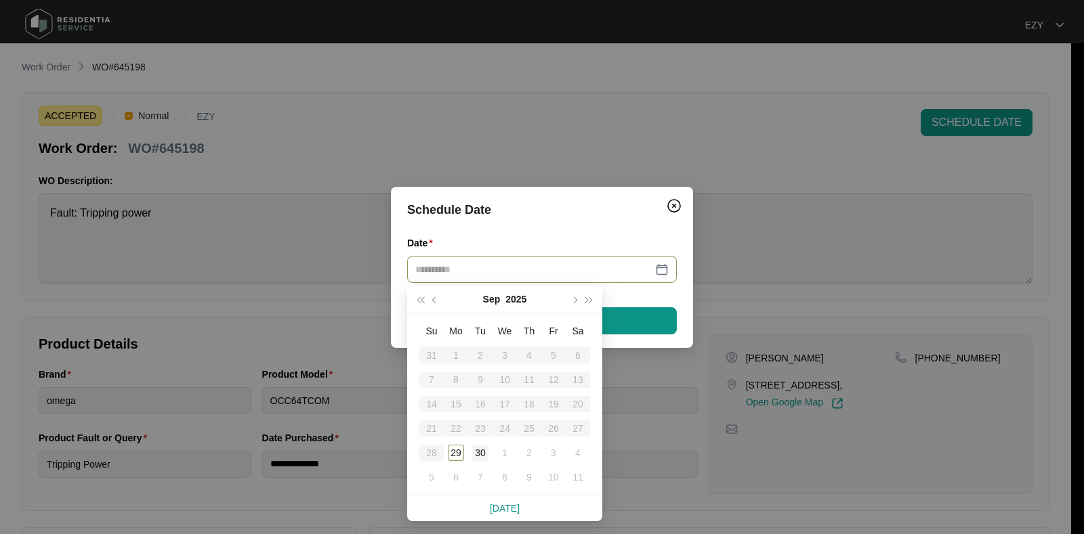
type input "**********"
click at [472, 452] on div "30" at bounding box center [480, 453] width 16 height 16
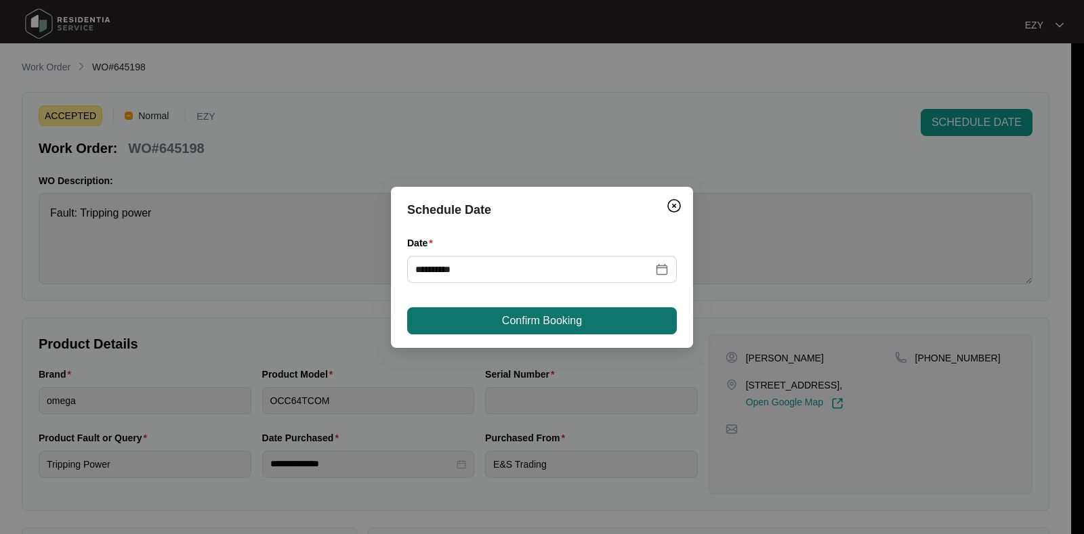
click at [523, 316] on span "Confirm Booking" at bounding box center [542, 321] width 80 height 16
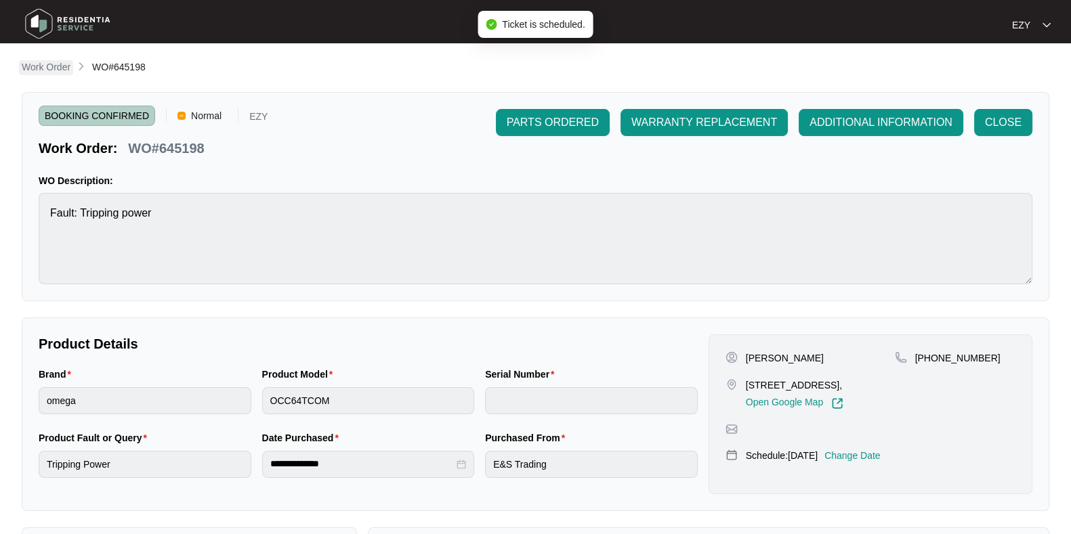
click at [44, 64] on p "Work Order" at bounding box center [46, 67] width 49 height 14
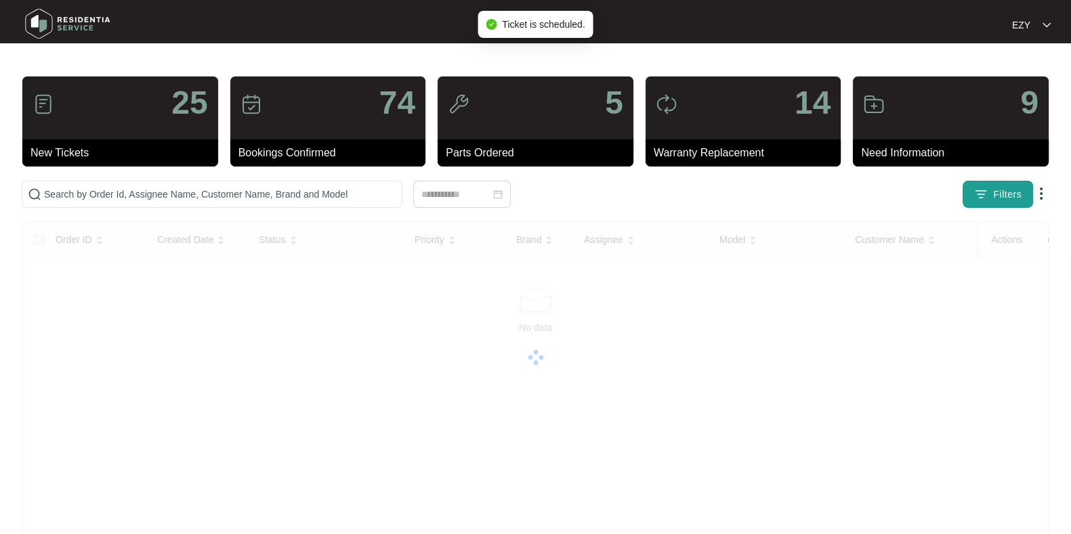
click at [986, 198] on img "button" at bounding box center [981, 195] width 14 height 14
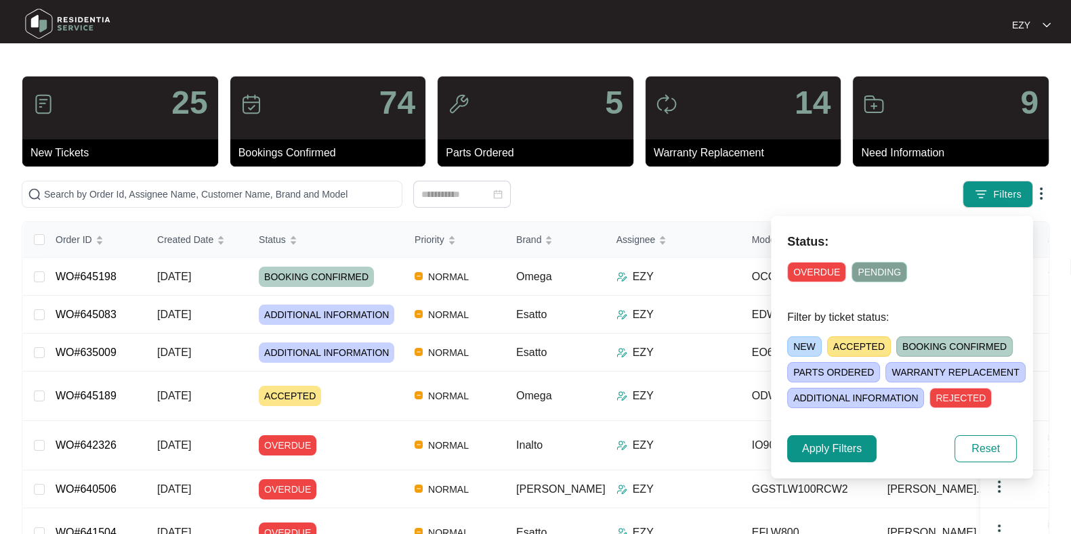
click at [868, 347] on span "ACCEPTED" at bounding box center [859, 347] width 64 height 20
click at [843, 452] on span "Apply Filters" at bounding box center [832, 449] width 60 height 16
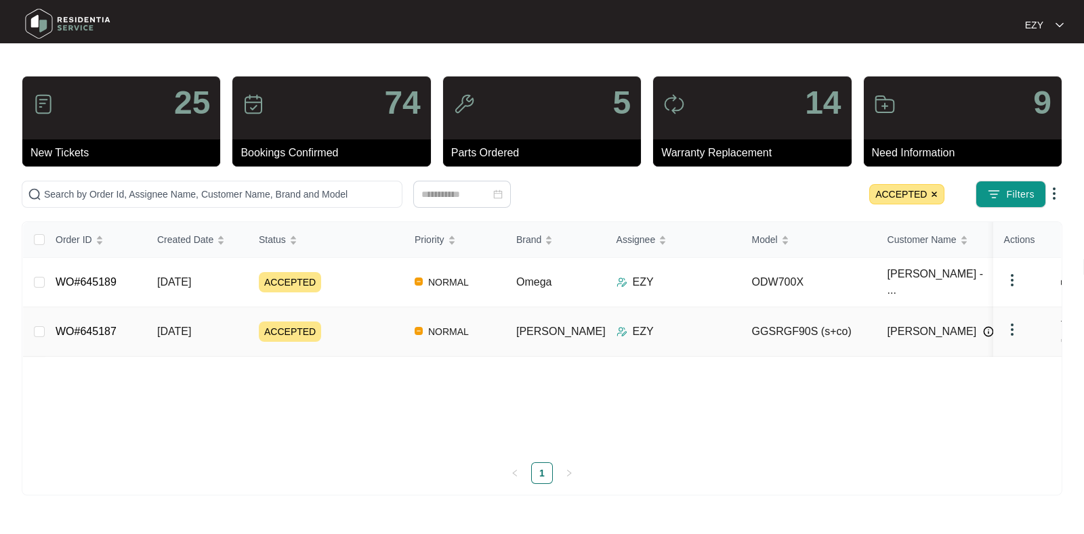
click at [348, 322] on div "ACCEPTED" at bounding box center [331, 332] width 145 height 20
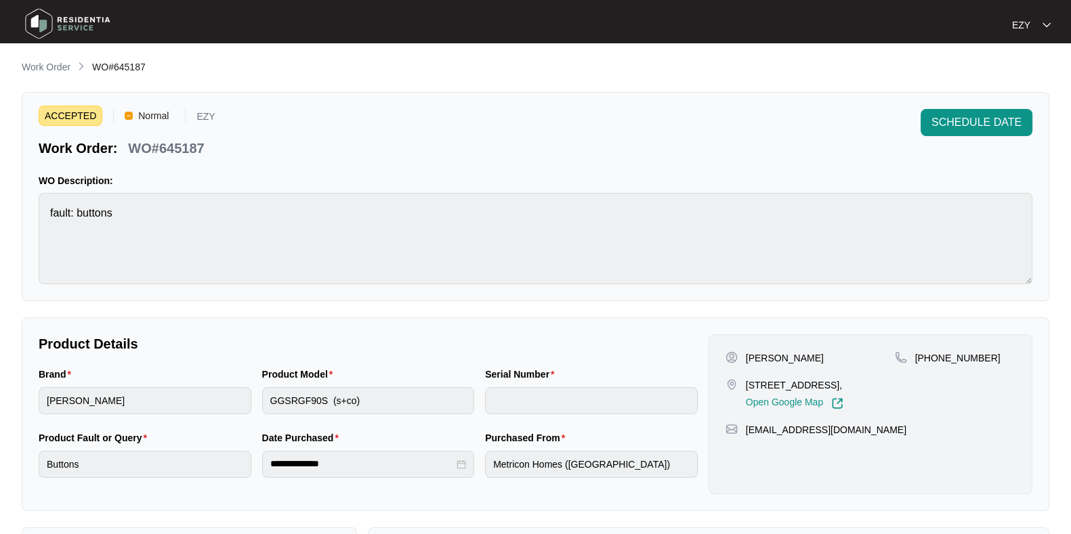
click at [182, 150] on p "WO#645187" at bounding box center [166, 148] width 76 height 19
click at [14, 68] on main "**********" at bounding box center [535, 449] width 1071 height 898
click at [35, 70] on p "Work Order" at bounding box center [46, 67] width 49 height 14
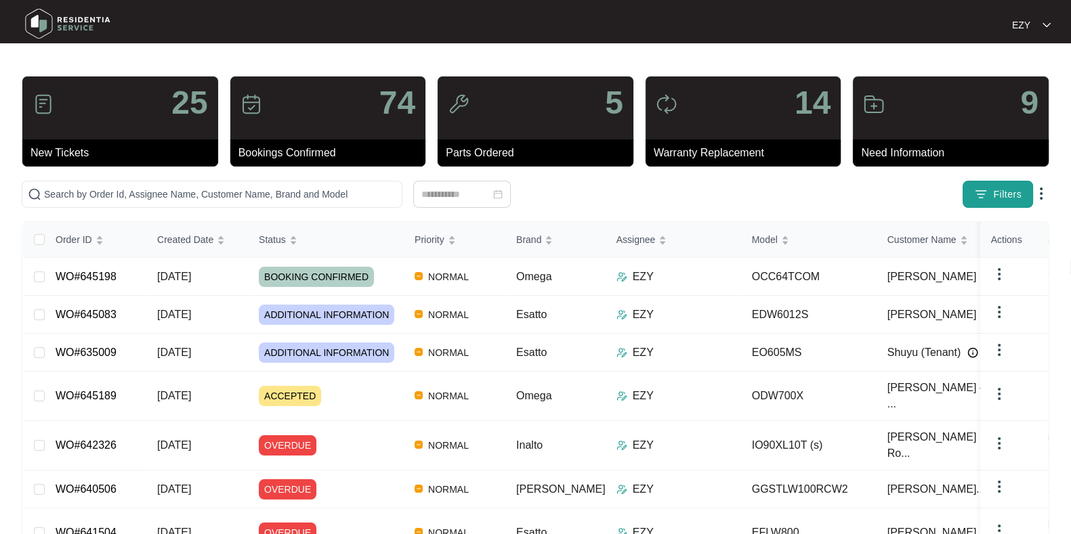
click at [1013, 194] on span "Filters" at bounding box center [1007, 195] width 28 height 14
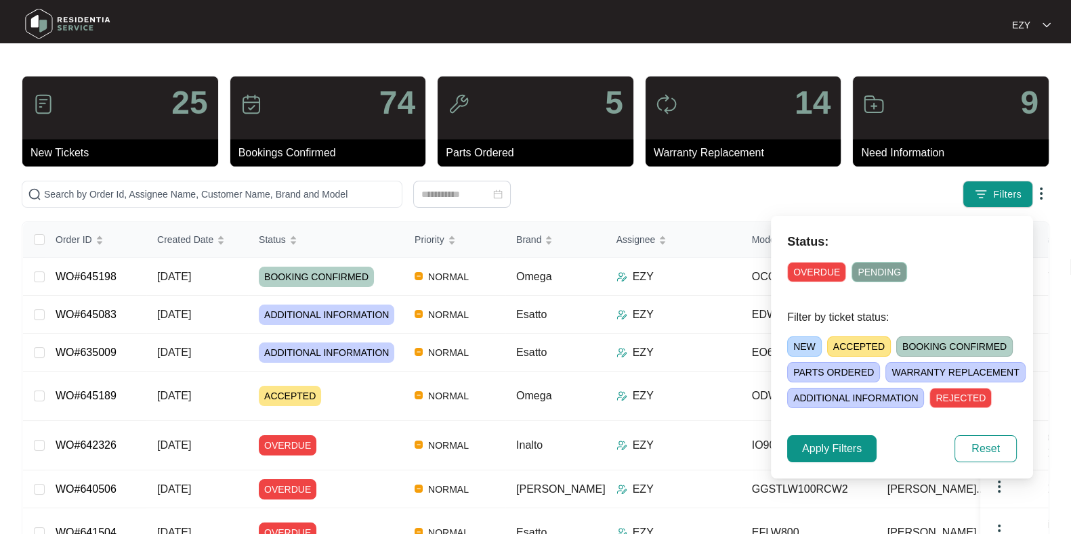
click at [869, 344] on span "ACCEPTED" at bounding box center [859, 347] width 64 height 20
click at [831, 450] on span "Apply Filters" at bounding box center [832, 449] width 60 height 16
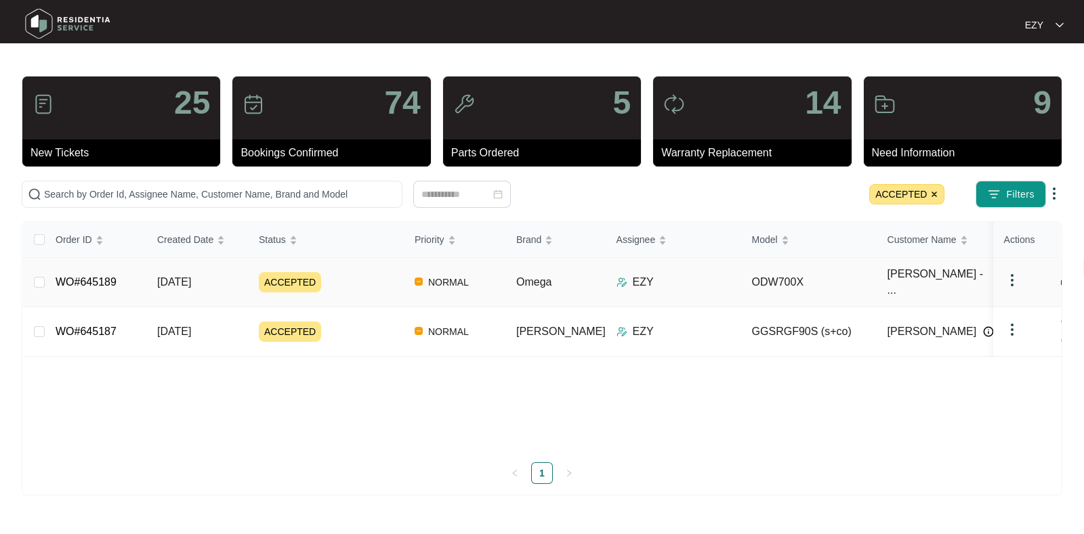
click at [337, 272] on div "ACCEPTED" at bounding box center [331, 282] width 145 height 20
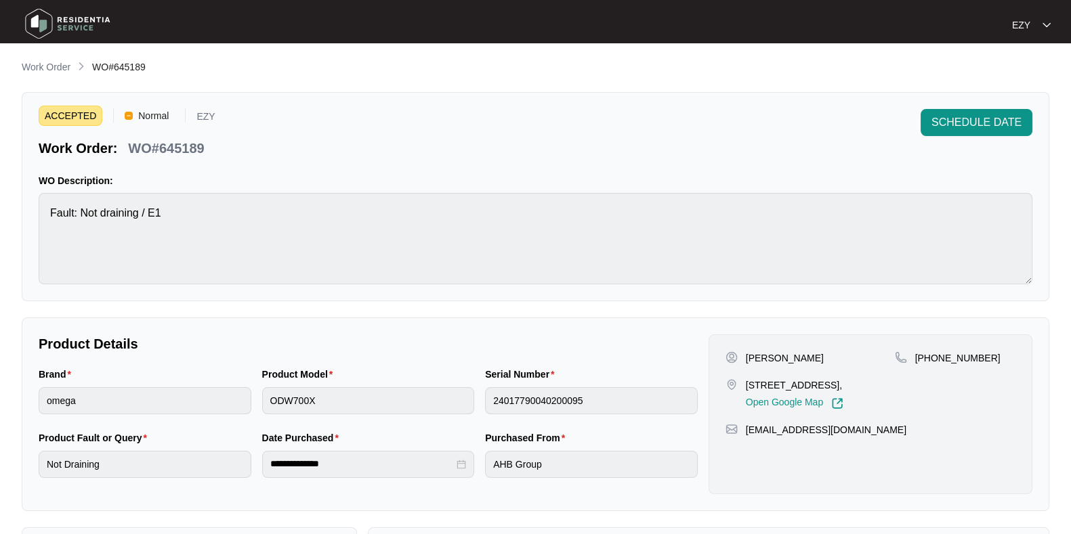
click at [182, 152] on p "WO#645189" at bounding box center [166, 148] width 76 height 19
copy p "645189"
click at [965, 131] on button "SCHEDULE DATE" at bounding box center [977, 122] width 112 height 27
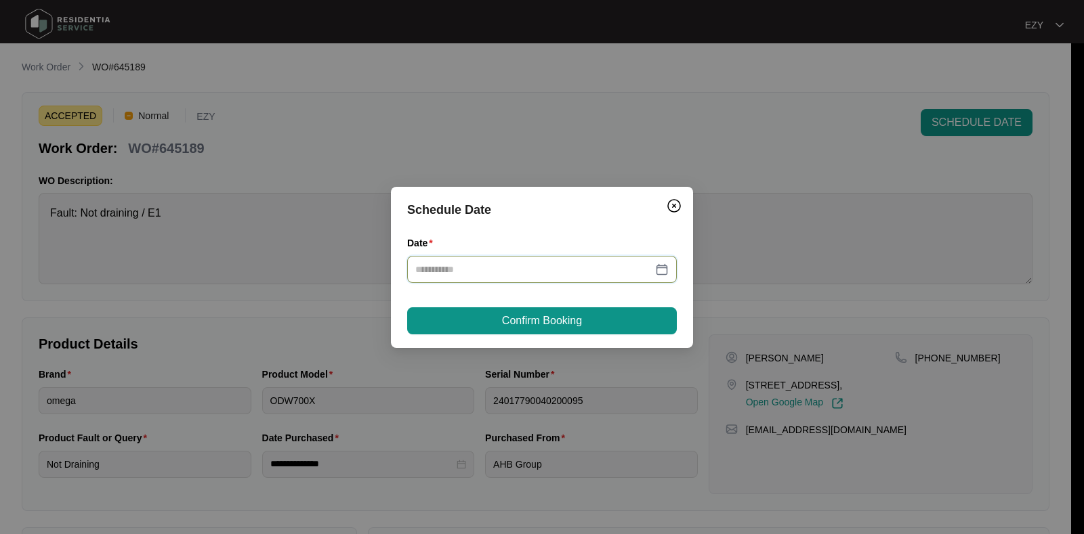
click at [567, 263] on input "Date" at bounding box center [533, 269] width 237 height 15
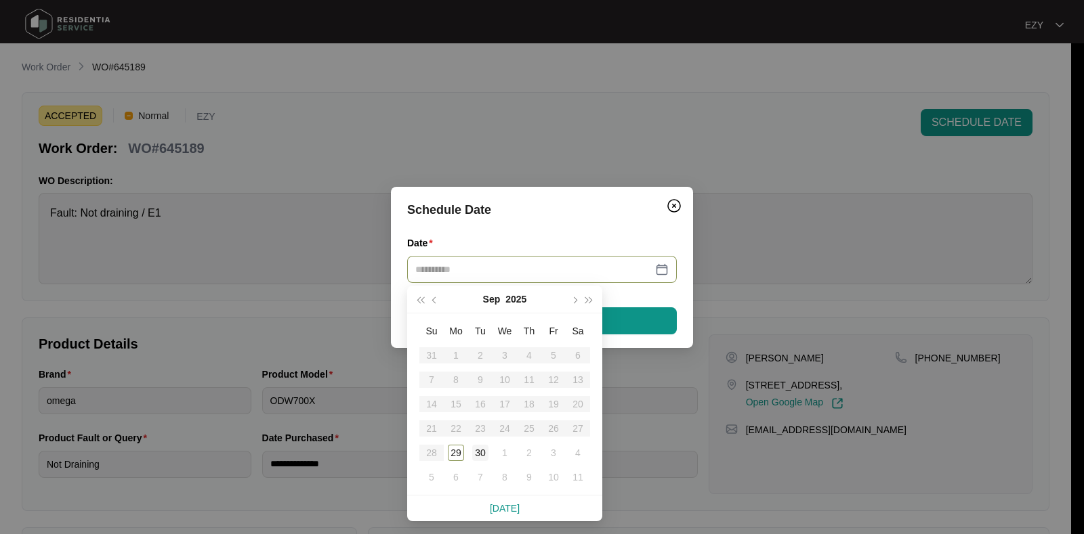
type input "**********"
click at [478, 452] on div "30" at bounding box center [480, 453] width 16 height 16
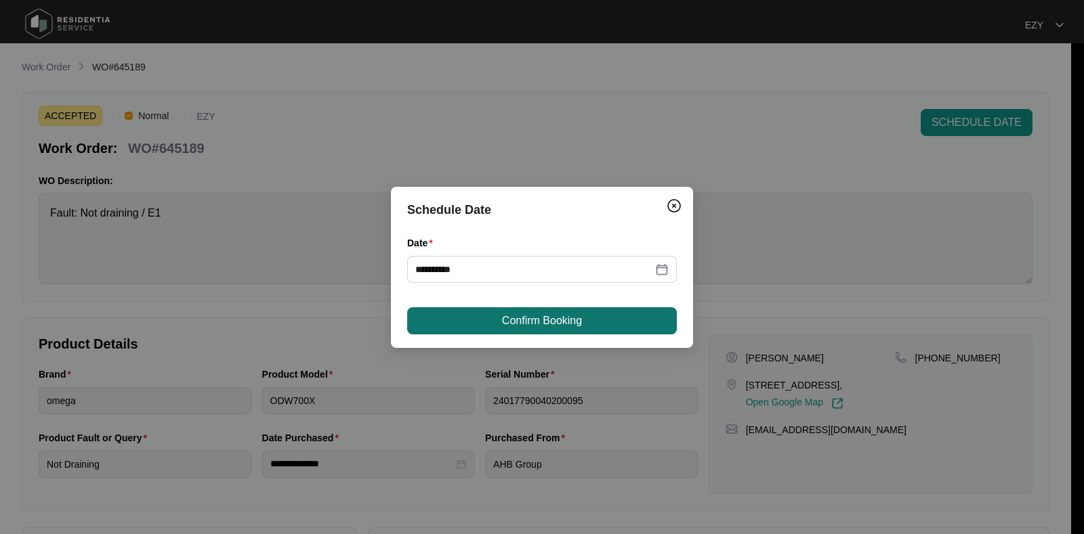
click at [512, 315] on span "Confirm Booking" at bounding box center [542, 321] width 80 height 16
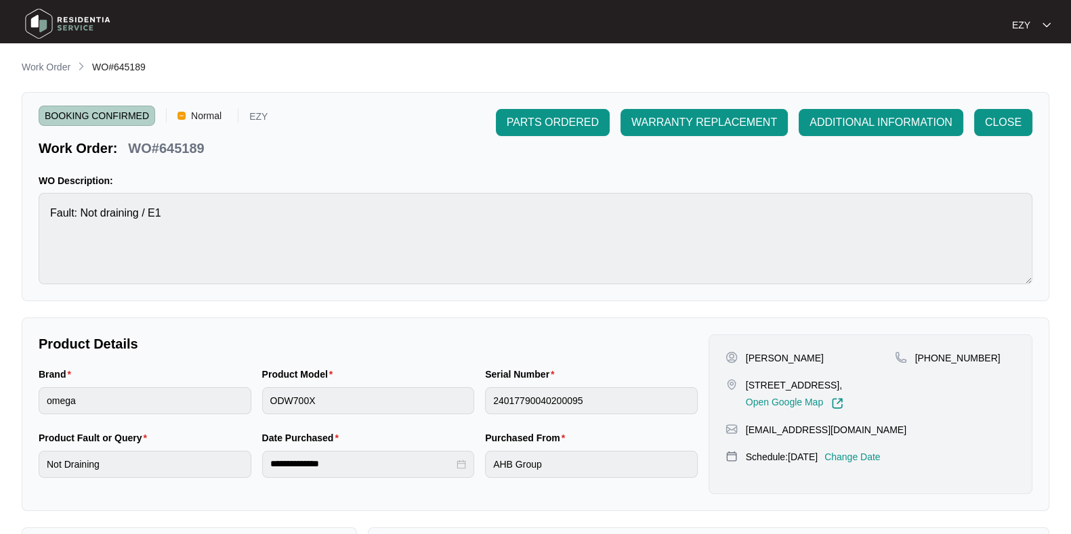
click at [47, 58] on main "**********" at bounding box center [535, 449] width 1071 height 898
click at [51, 63] on p "Work Order" at bounding box center [46, 67] width 49 height 14
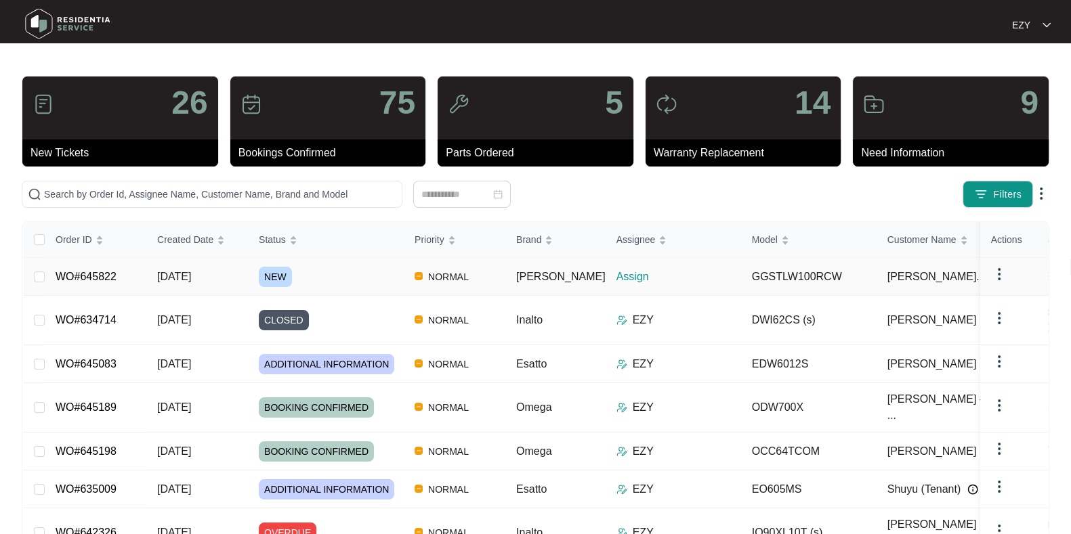
click at [335, 270] on div "NEW" at bounding box center [331, 277] width 145 height 20
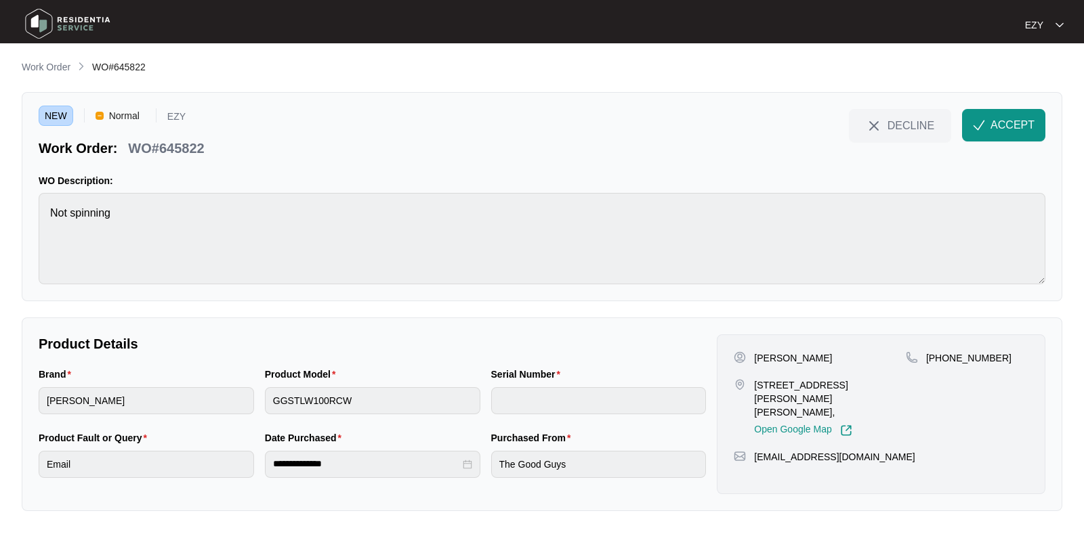
click at [176, 142] on p "WO#645822" at bounding box center [166, 148] width 76 height 19
copy div "WO#645822 DECLINE ACCEPT"
click at [785, 360] on p "[PERSON_NAME]" at bounding box center [793, 359] width 78 height 14
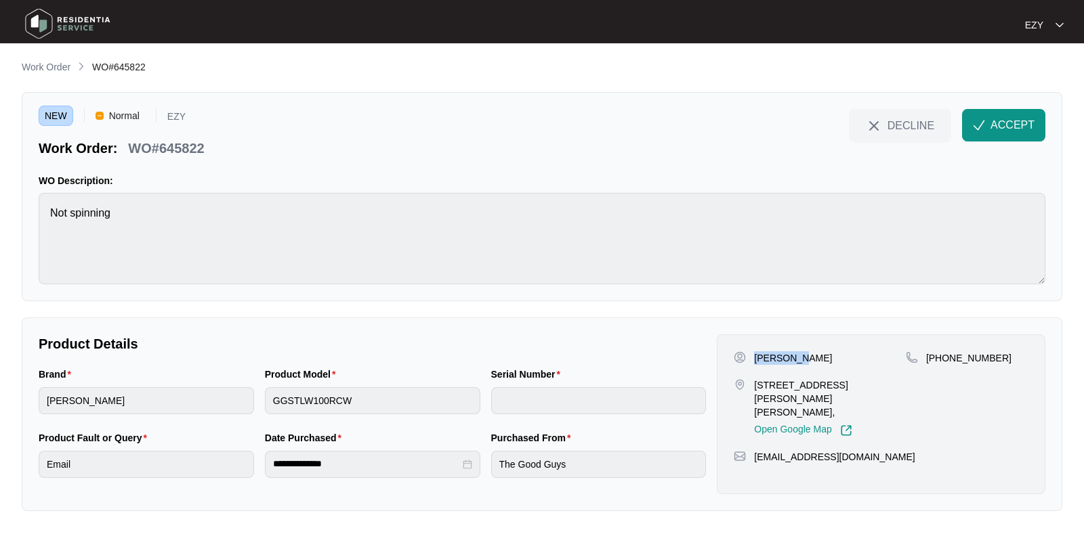
click at [785, 360] on p "[PERSON_NAME]" at bounding box center [793, 359] width 78 height 14
copy p "[PERSON_NAME]"
click at [776, 394] on p "[STREET_ADDRESS][PERSON_NAME][PERSON_NAME]," at bounding box center [830, 399] width 152 height 41
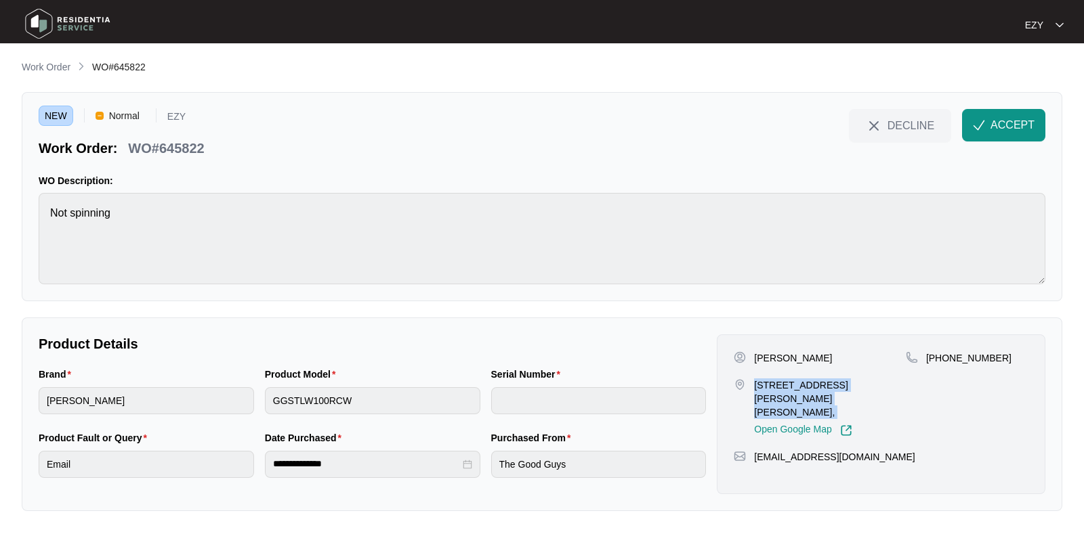
click at [776, 394] on p "[STREET_ADDRESS][PERSON_NAME][PERSON_NAME]," at bounding box center [830, 399] width 152 height 41
copy p "[STREET_ADDRESS][PERSON_NAME][PERSON_NAME],"
drag, startPoint x: 1001, startPoint y: 350, endPoint x: 940, endPoint y: 359, distance: 61.6
click at [940, 359] on div "[PHONE_NUMBER]" at bounding box center [967, 359] width 123 height 14
copy p "428298605"
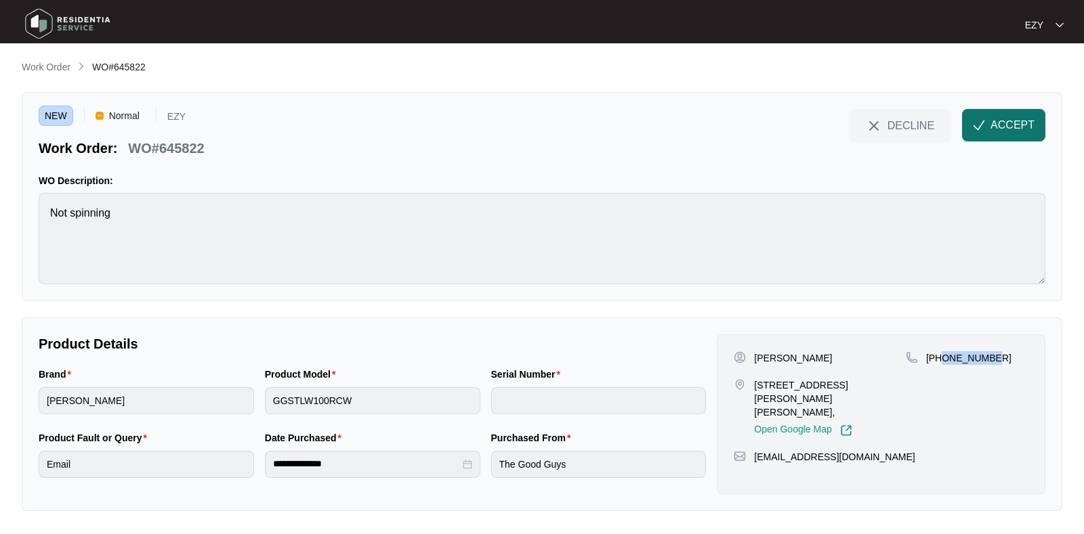
click at [1033, 135] on button "ACCEPT" at bounding box center [1003, 125] width 83 height 33
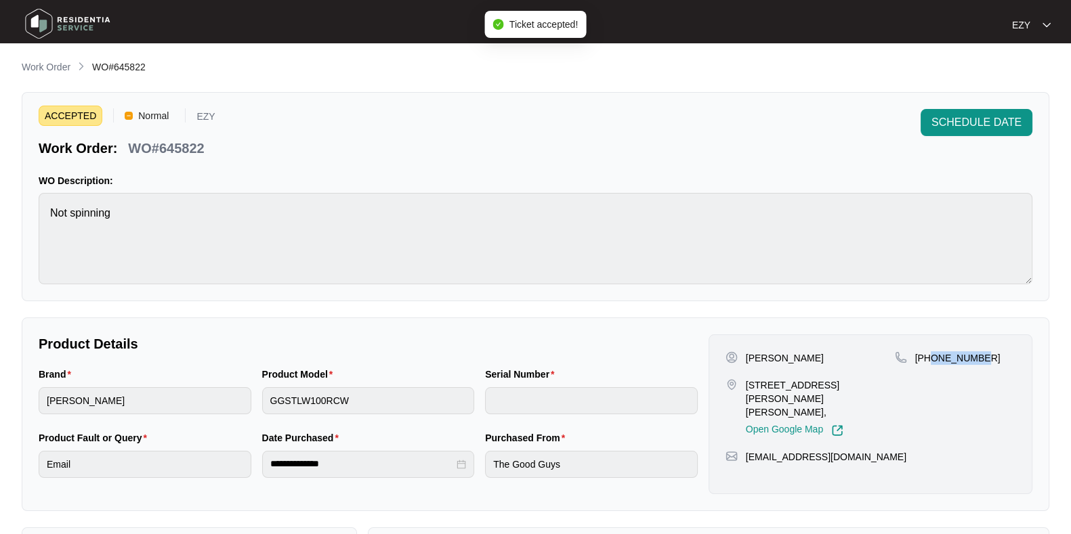
scroll to position [362, 0]
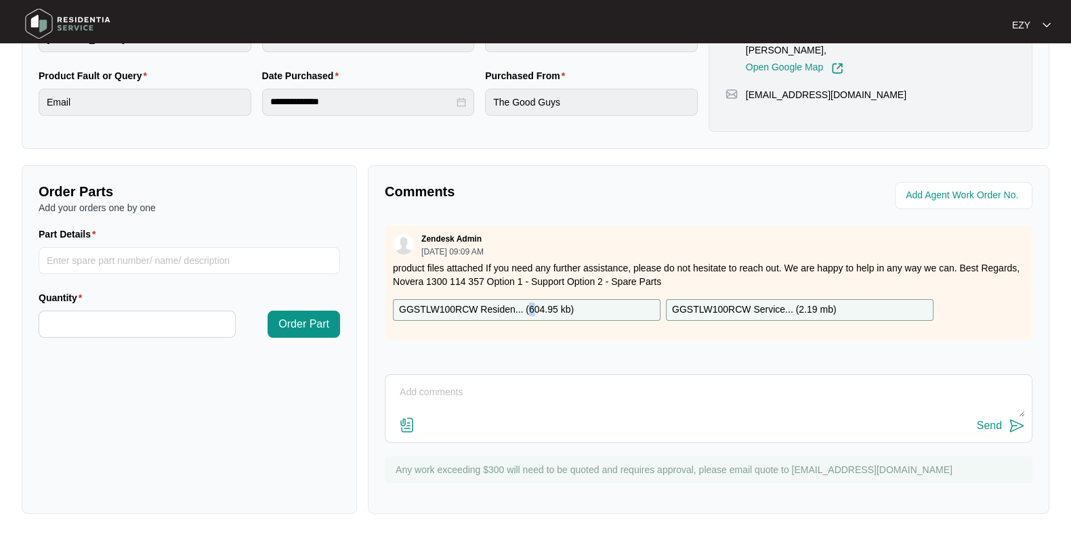
drag, startPoint x: 588, startPoint y: 313, endPoint x: 532, endPoint y: 303, distance: 57.0
click at [532, 303] on p "GGSTLW100RCW Residen... ( 604.95 kb )" at bounding box center [486, 310] width 175 height 15
click at [753, 303] on p "GGSTLW100RCW Service... ( 2.19 mb )" at bounding box center [754, 310] width 165 height 15
